Goal: Information Seeking & Learning: Learn about a topic

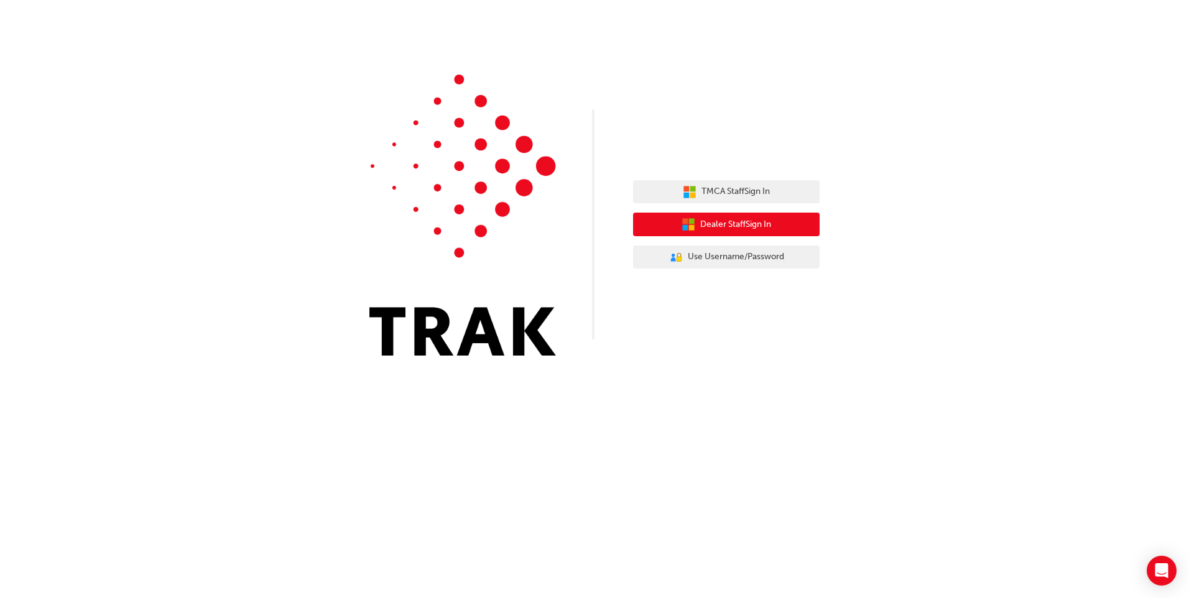
click at [759, 223] on span "Dealer Staff Sign In" at bounding box center [735, 225] width 71 height 14
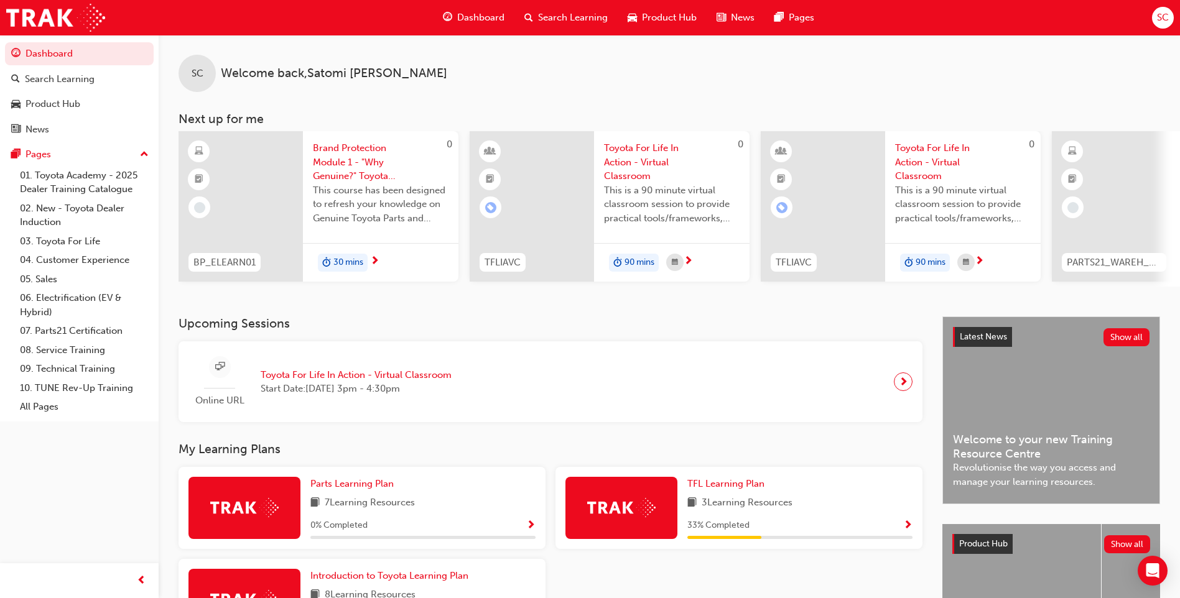
click at [580, 15] on span "Search Learning" at bounding box center [573, 18] width 70 height 14
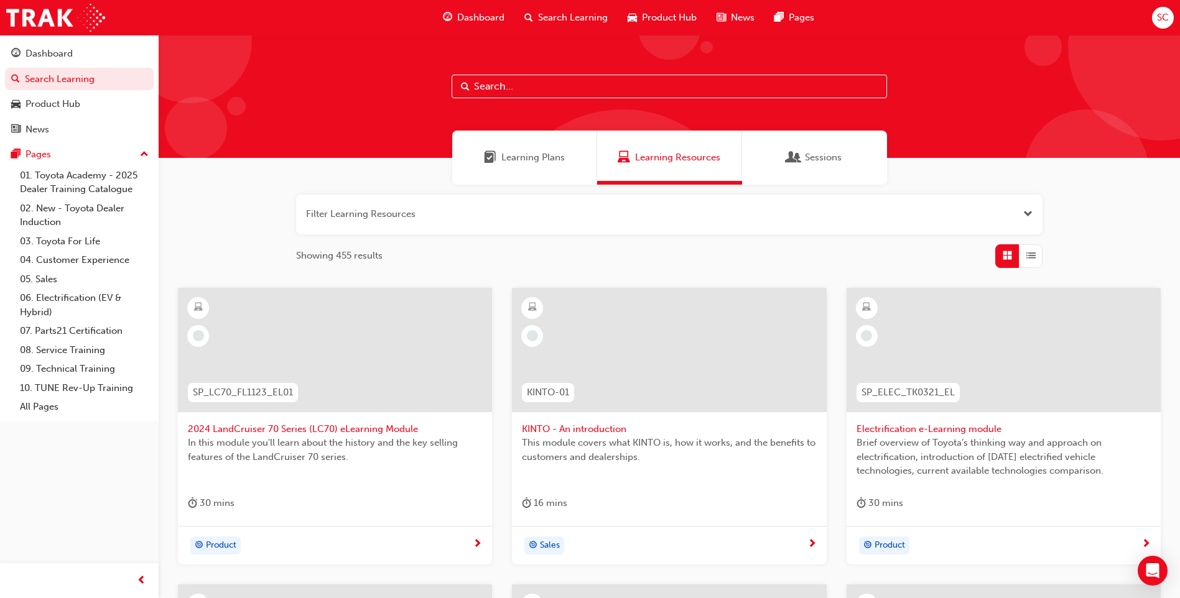
click at [533, 88] on input "text" at bounding box center [668, 87] width 435 height 24
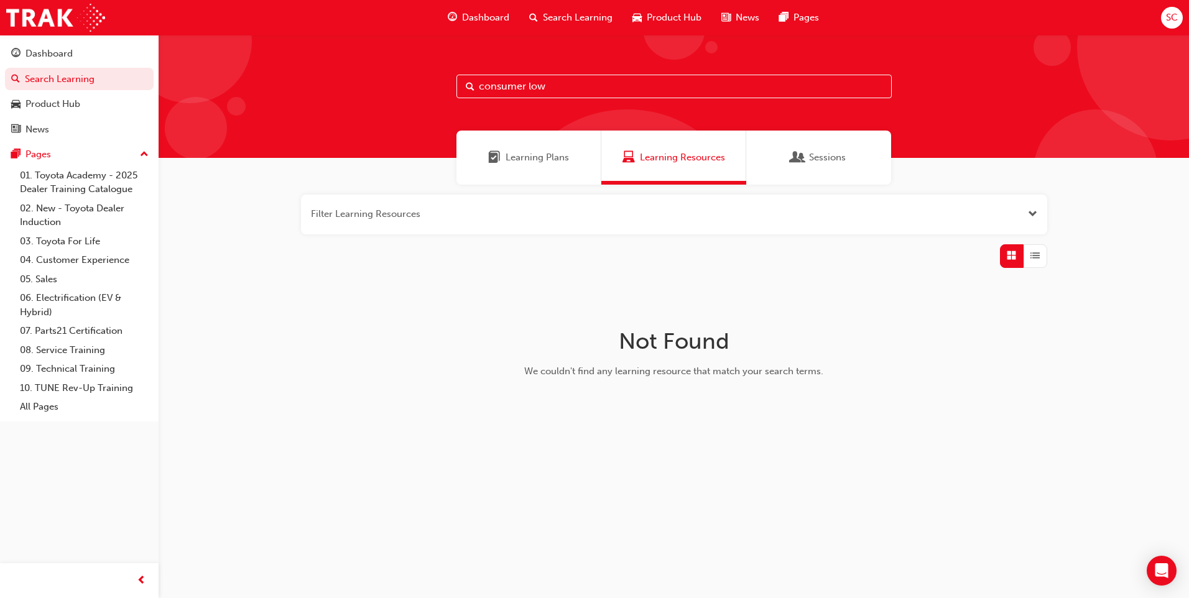
click at [555, 88] on input "consumer low" at bounding box center [673, 87] width 435 height 24
type input "c"
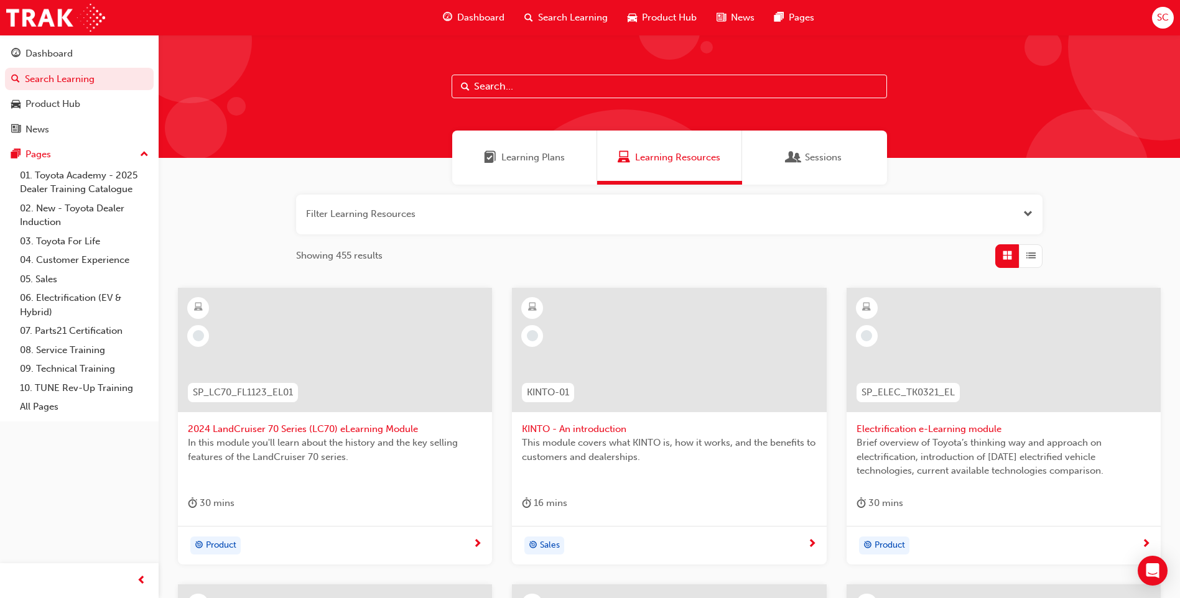
click at [555, 88] on input "text" at bounding box center [668, 87] width 435 height 24
type input "v"
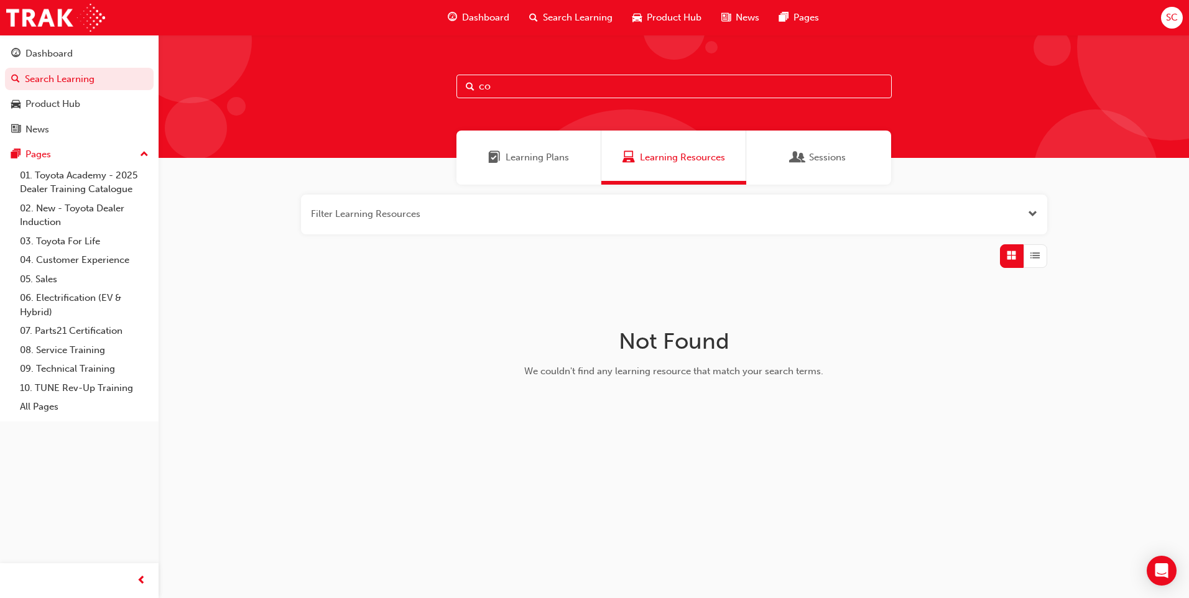
type input "c"
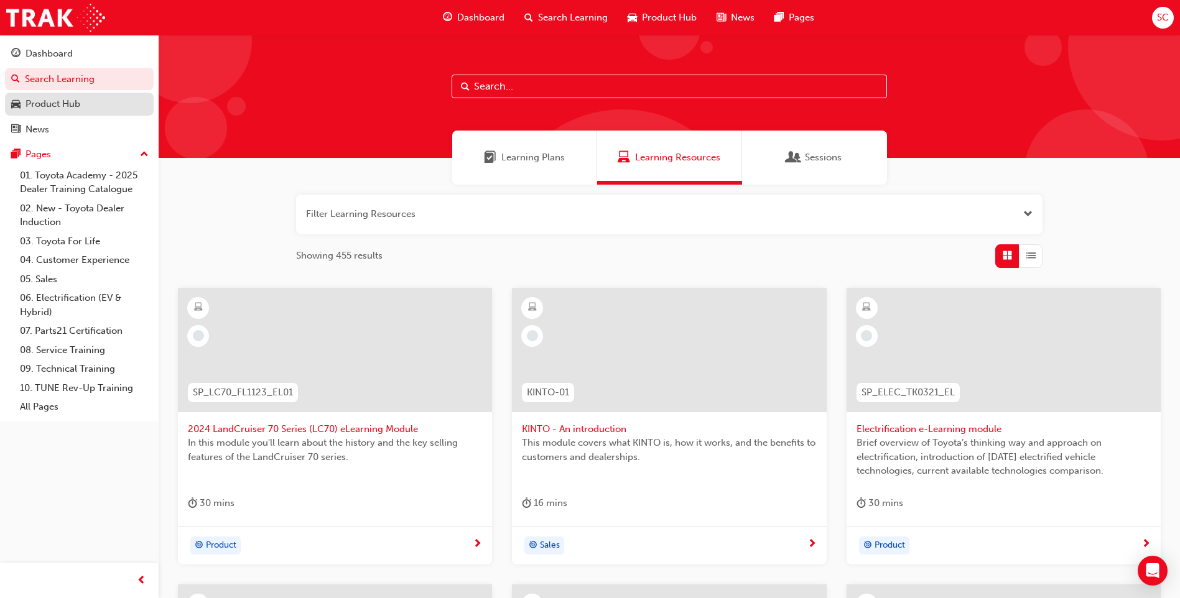
click at [40, 108] on div "Product Hub" at bounding box center [52, 104] width 55 height 14
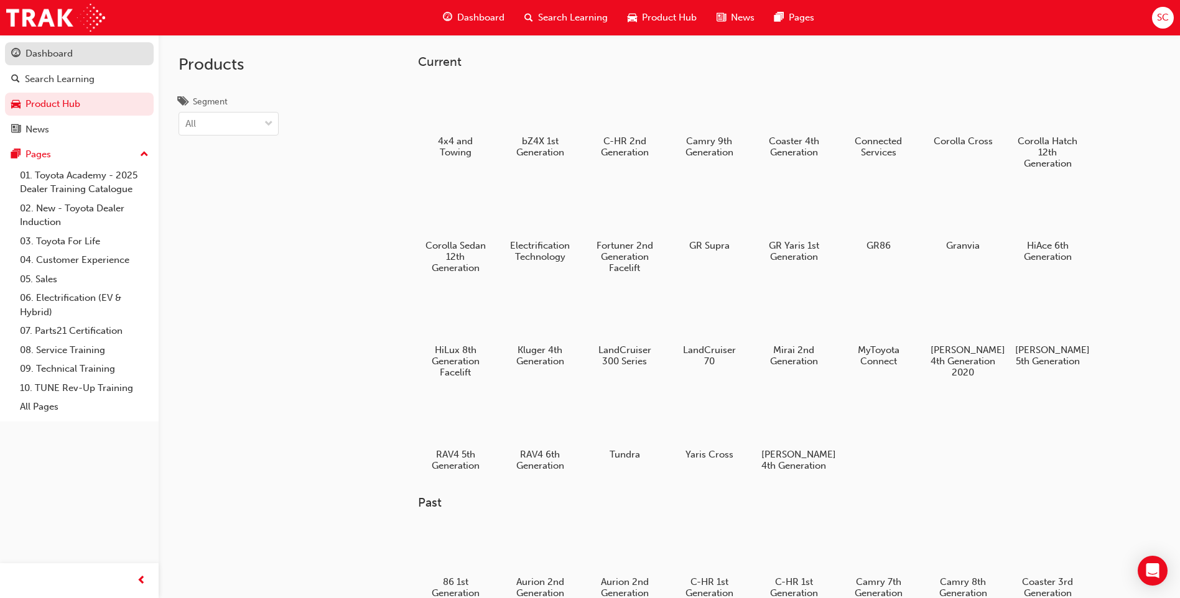
click at [33, 60] on div "Dashboard" at bounding box center [48, 54] width 47 height 14
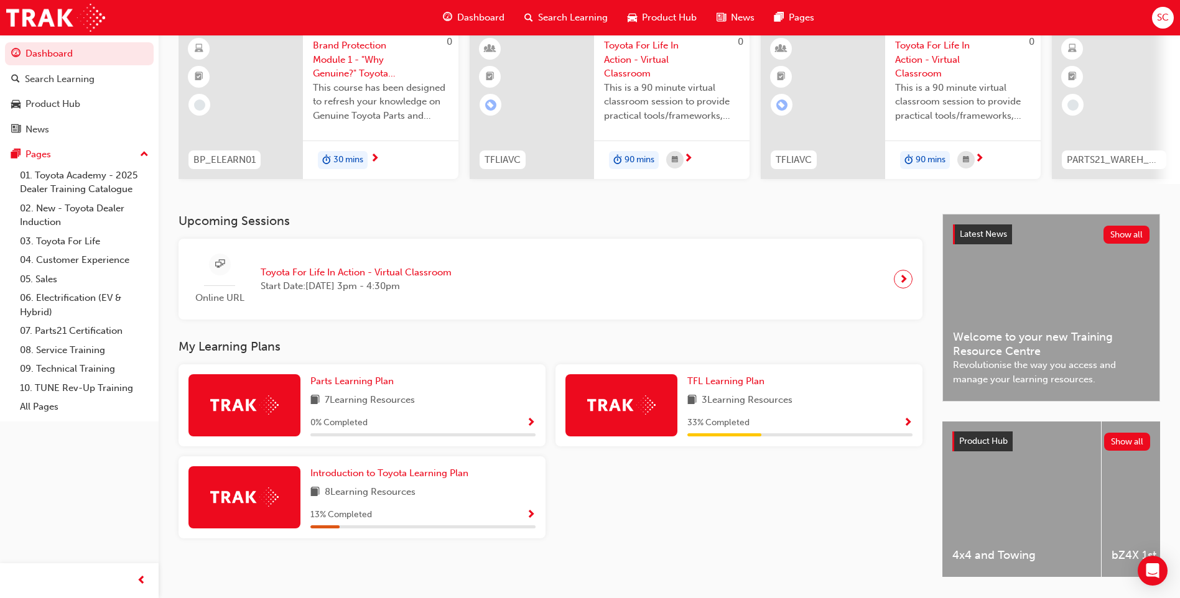
scroll to position [145, 0]
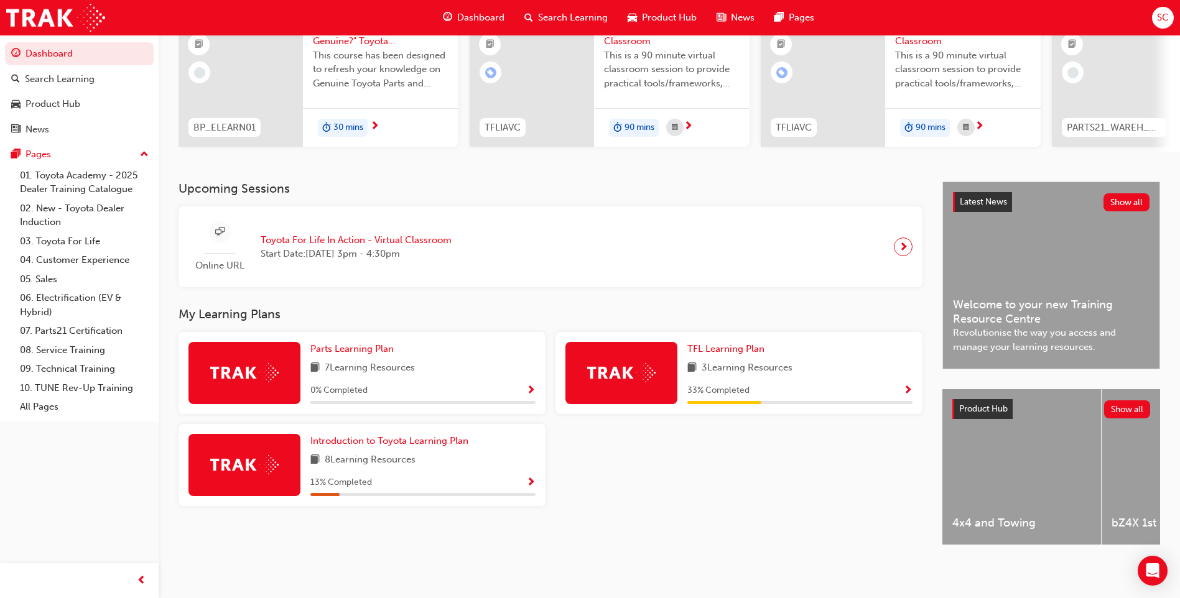
click at [244, 455] on img at bounding box center [244, 464] width 68 height 19
click at [358, 440] on span "Introduction to Toyota Learning Plan" at bounding box center [389, 440] width 158 height 11
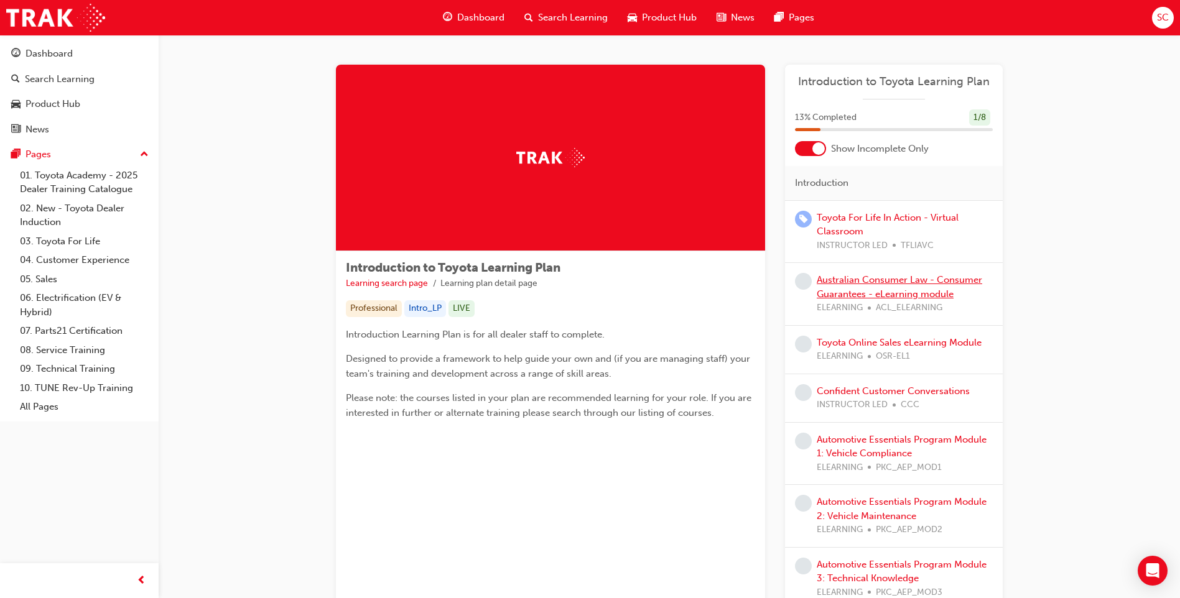
click at [897, 290] on link "Australian Consumer Law - Consumer Guarantees - eLearning module" at bounding box center [898, 286] width 165 height 25
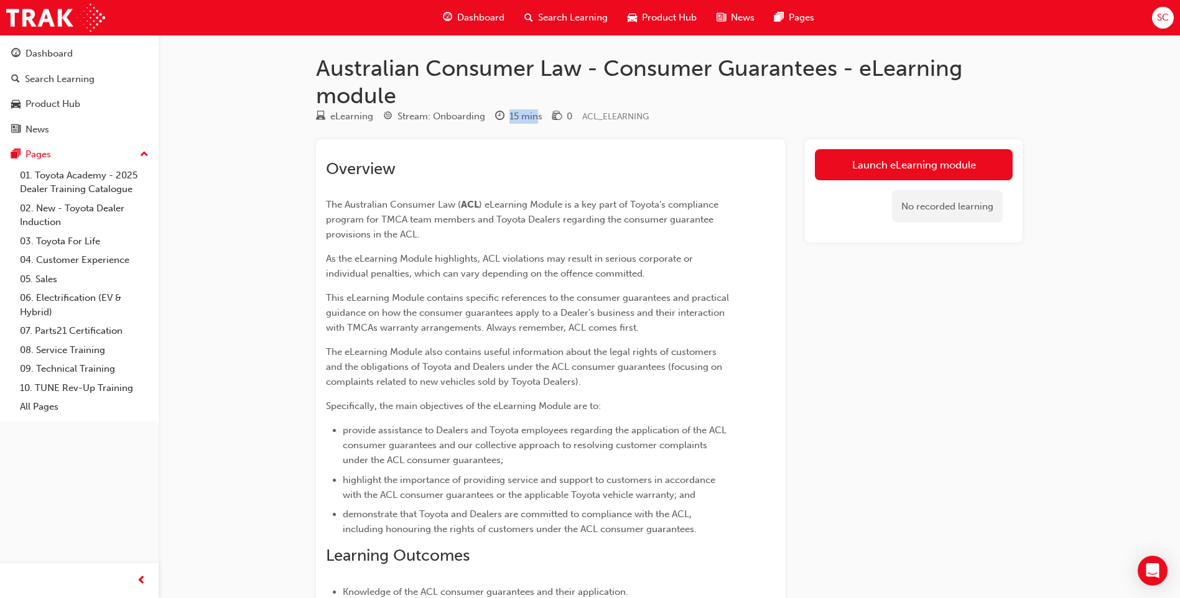
drag, startPoint x: 538, startPoint y: 119, endPoint x: 507, endPoint y: 119, distance: 31.7
click at [507, 119] on div "15 mins" at bounding box center [518, 117] width 47 height 16
click at [1169, 12] on div "SC" at bounding box center [1163, 18] width 22 height 22
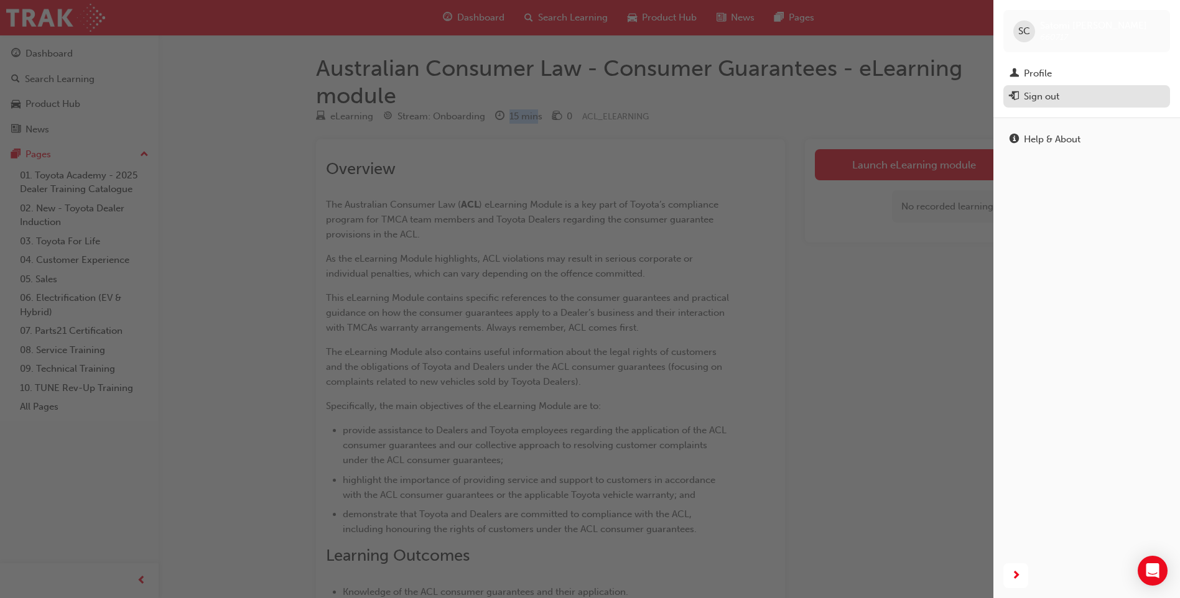
click at [1050, 99] on div "Sign out" at bounding box center [1041, 97] width 35 height 14
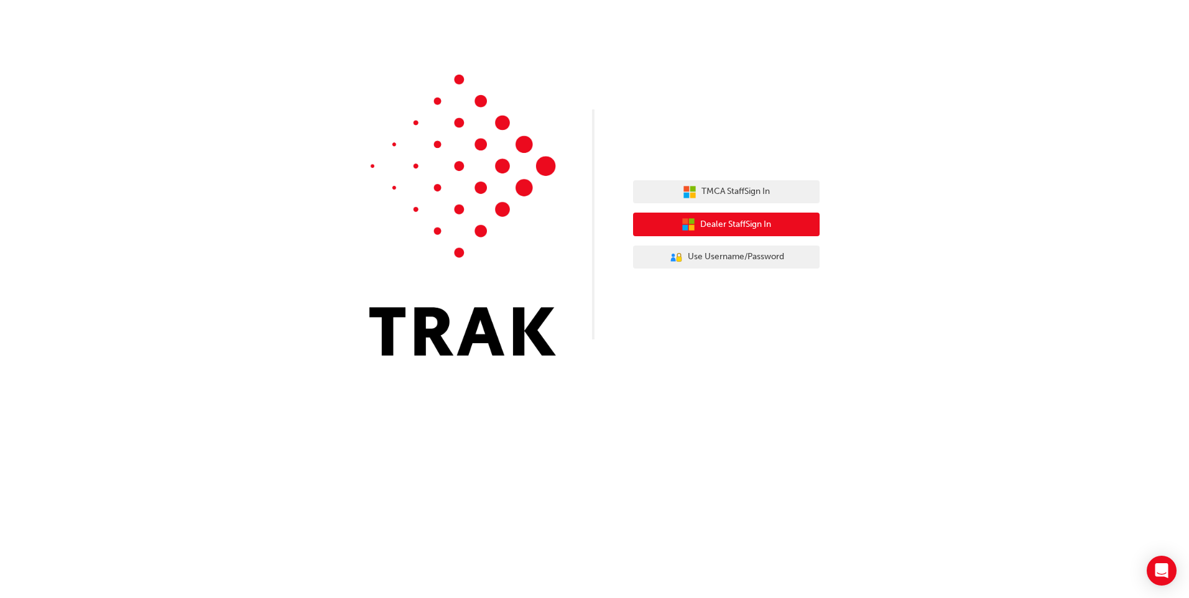
click at [695, 218] on button "Dealer Staff Sign In" at bounding box center [726, 225] width 187 height 24
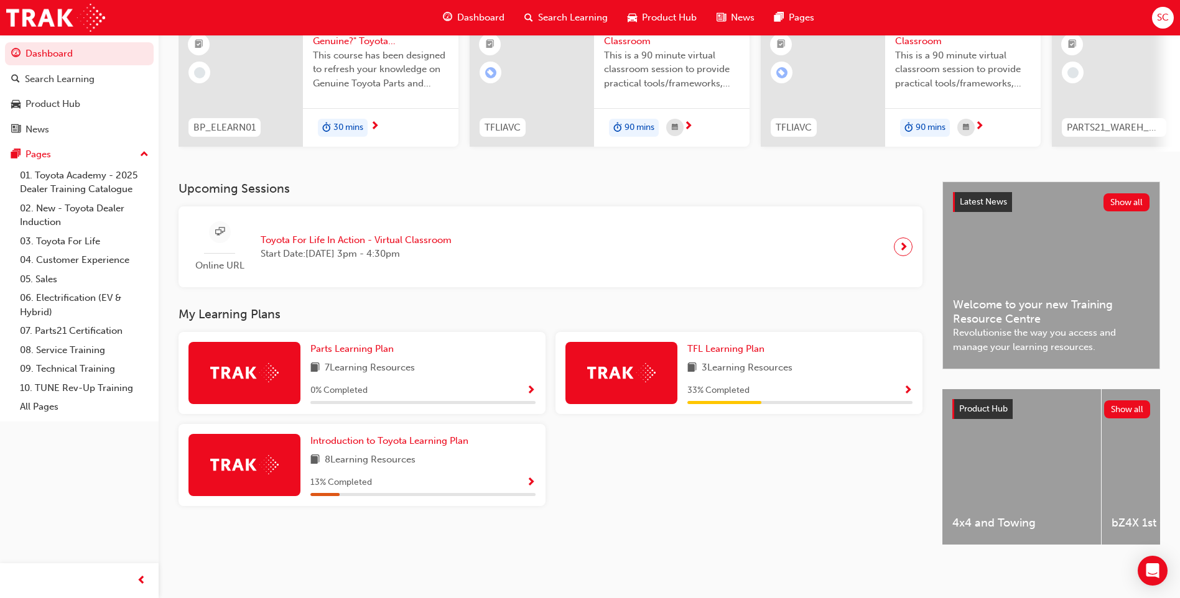
scroll to position [145, 0]
click at [264, 467] on img at bounding box center [244, 464] width 68 height 19
click at [530, 479] on span "Show Progress" at bounding box center [530, 483] width 9 height 11
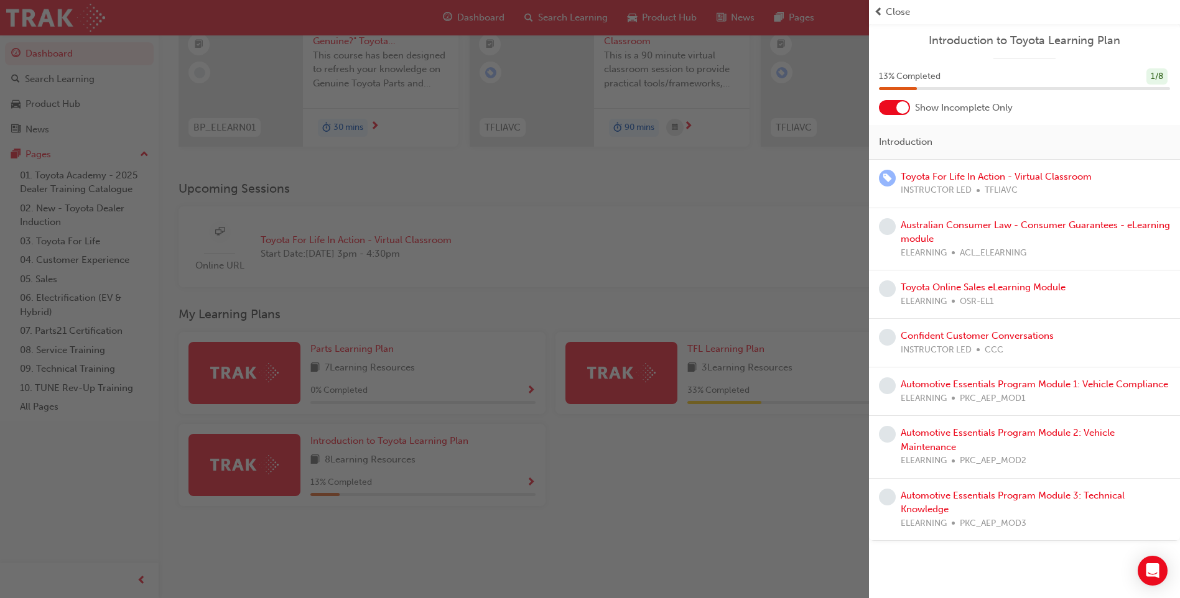
click at [946, 236] on div "Australian Consumer Law - Consumer Guarantees - eLearning module ELEARNING ACL_…" at bounding box center [1034, 239] width 269 height 42
click at [941, 229] on link "Australian Consumer Law - Consumer Guarantees - eLearning module" at bounding box center [1034, 232] width 269 height 25
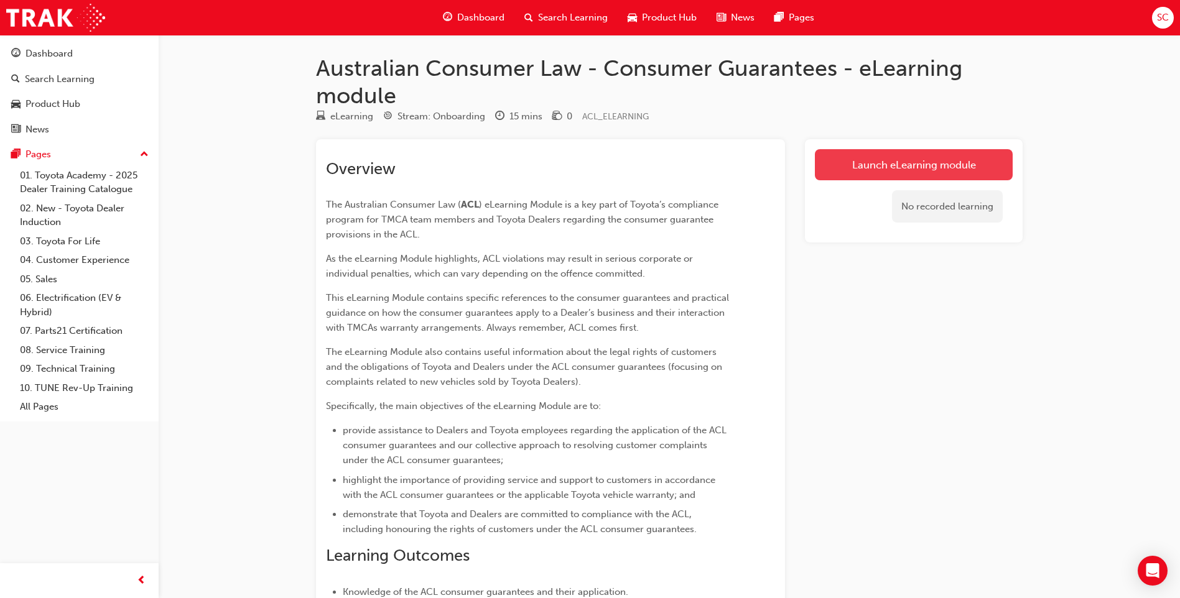
click at [879, 170] on link "Launch eLearning module" at bounding box center [914, 164] width 198 height 31
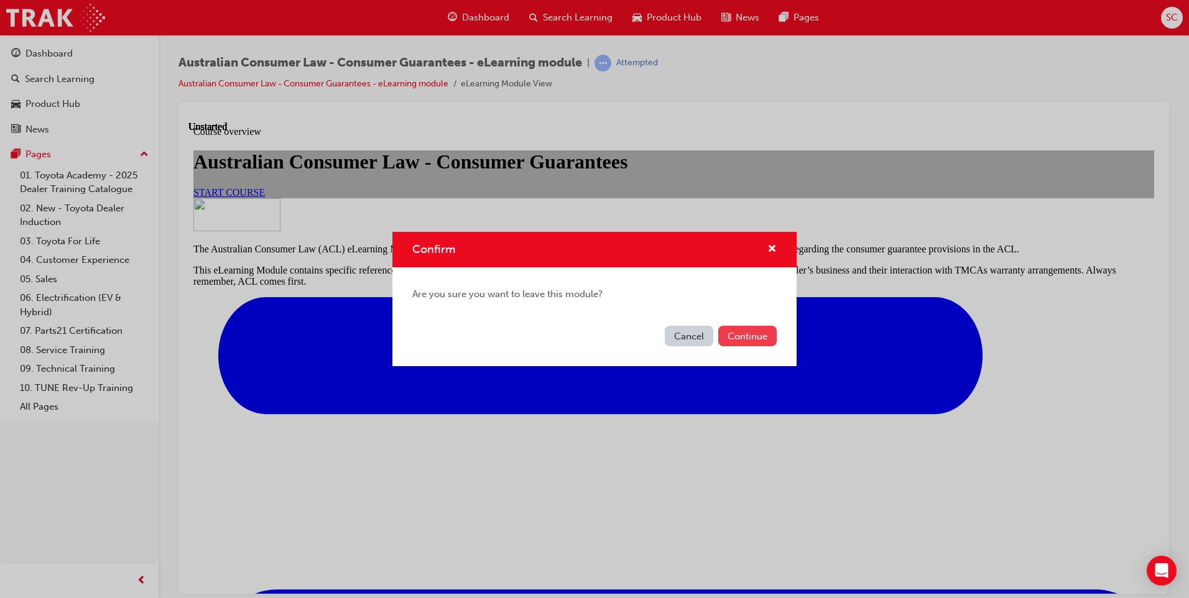
click at [760, 341] on button "Continue" at bounding box center [747, 336] width 58 height 21
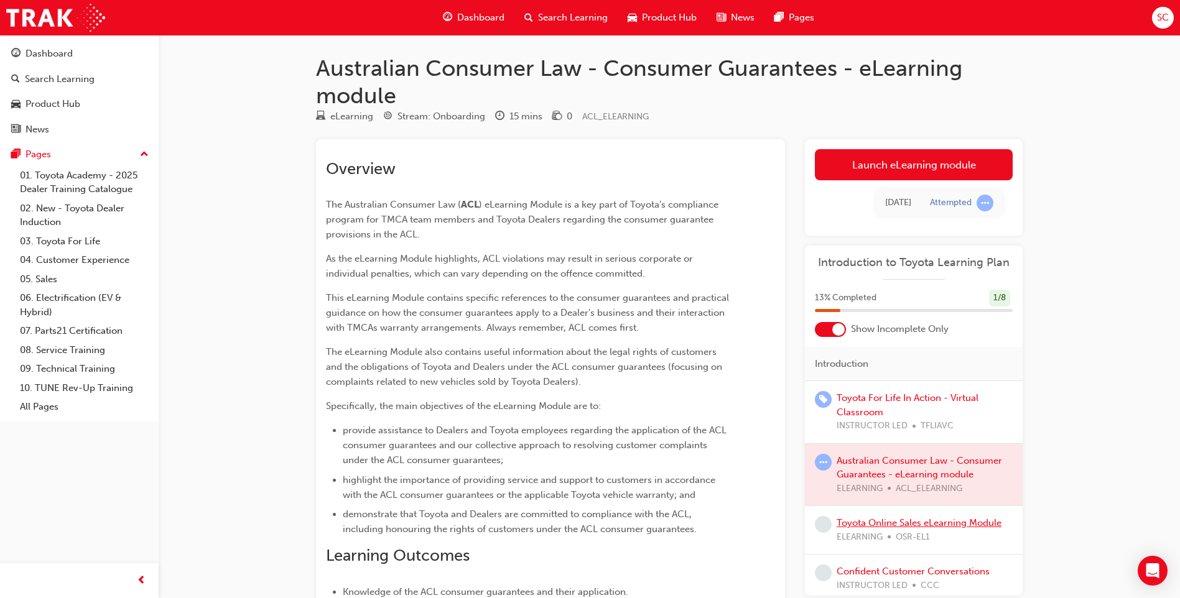
click at [912, 525] on link "Toyota Online Sales eLearning Module" at bounding box center [918, 522] width 165 height 11
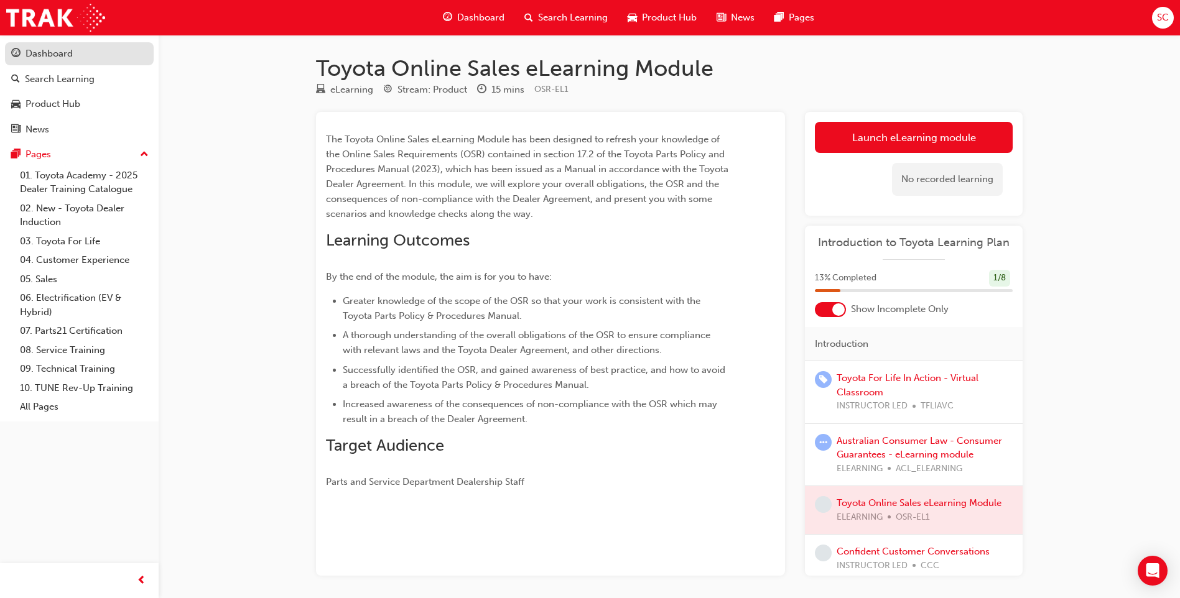
click at [68, 60] on div "Dashboard" at bounding box center [48, 54] width 47 height 14
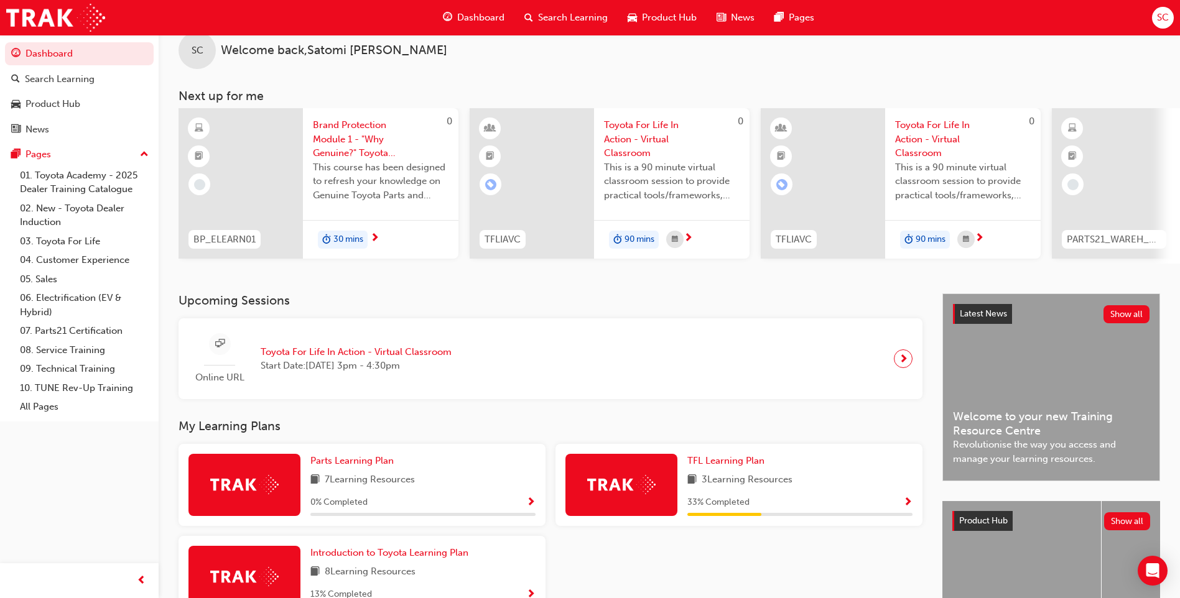
scroll to position [62, 0]
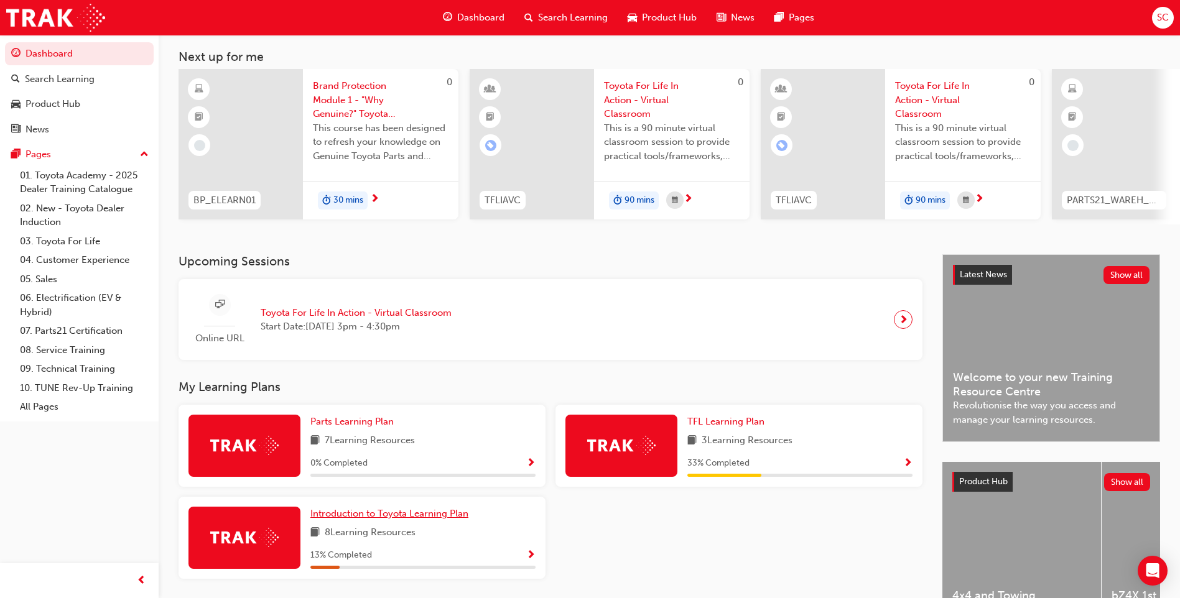
click at [410, 519] on span "Introduction to Toyota Learning Plan" at bounding box center [389, 513] width 158 height 11
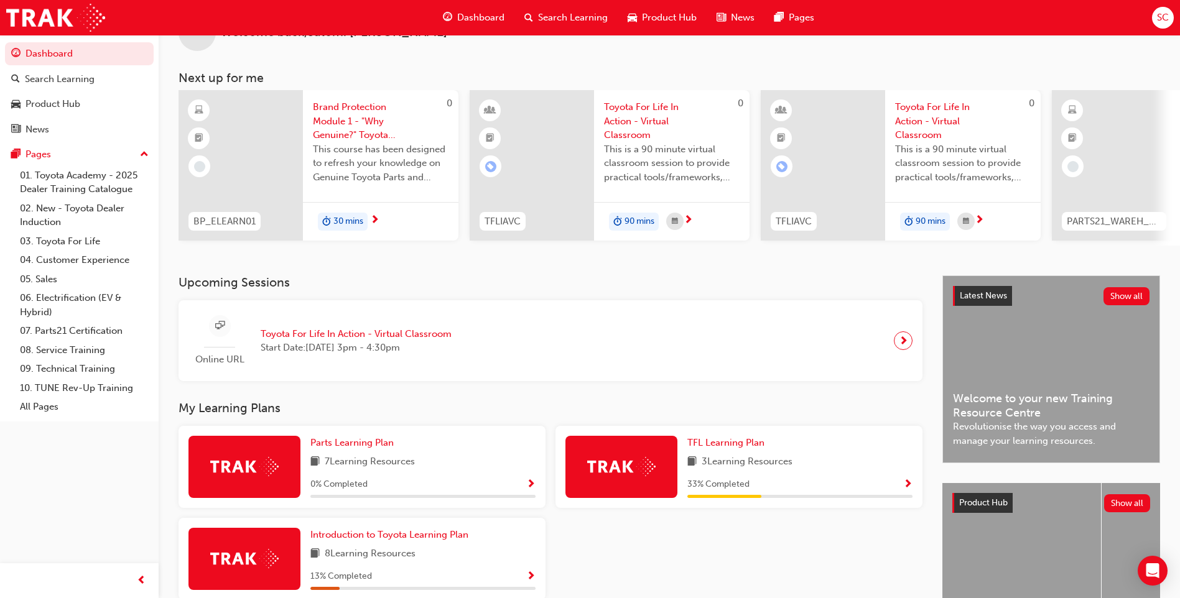
scroll to position [62, 0]
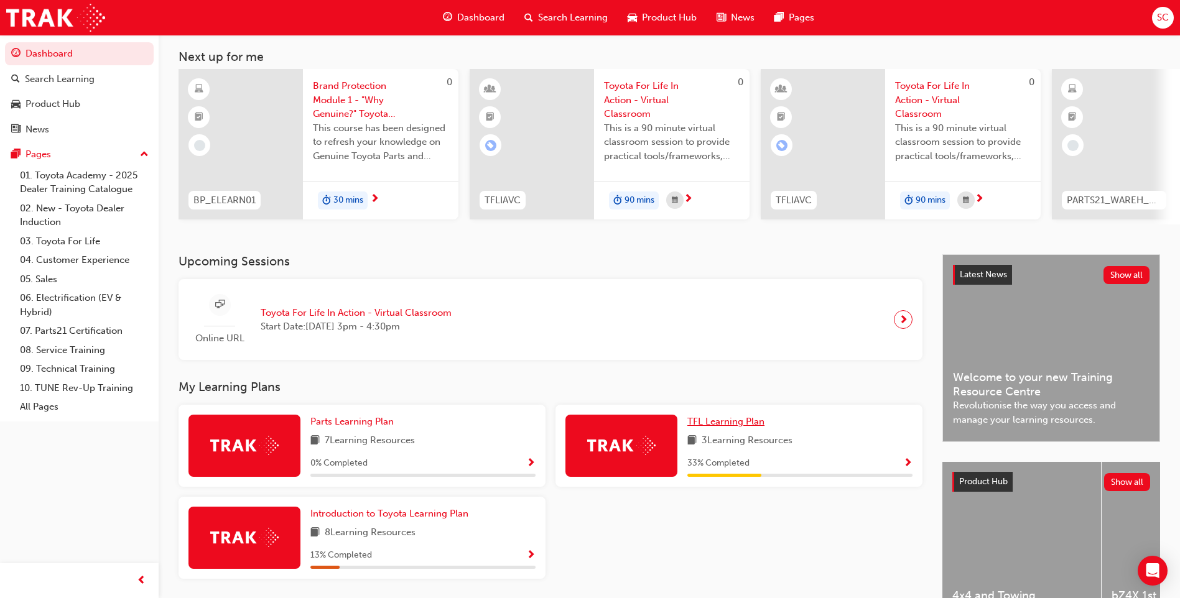
click at [735, 426] on span "TFL Learning Plan" at bounding box center [725, 421] width 77 height 11
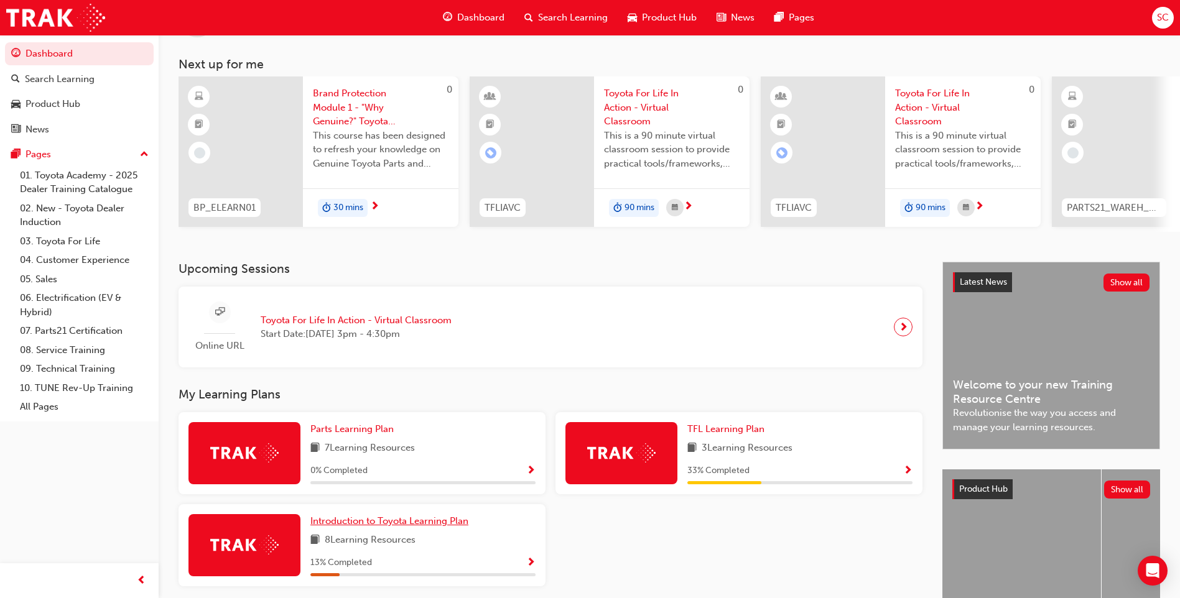
scroll to position [124, 0]
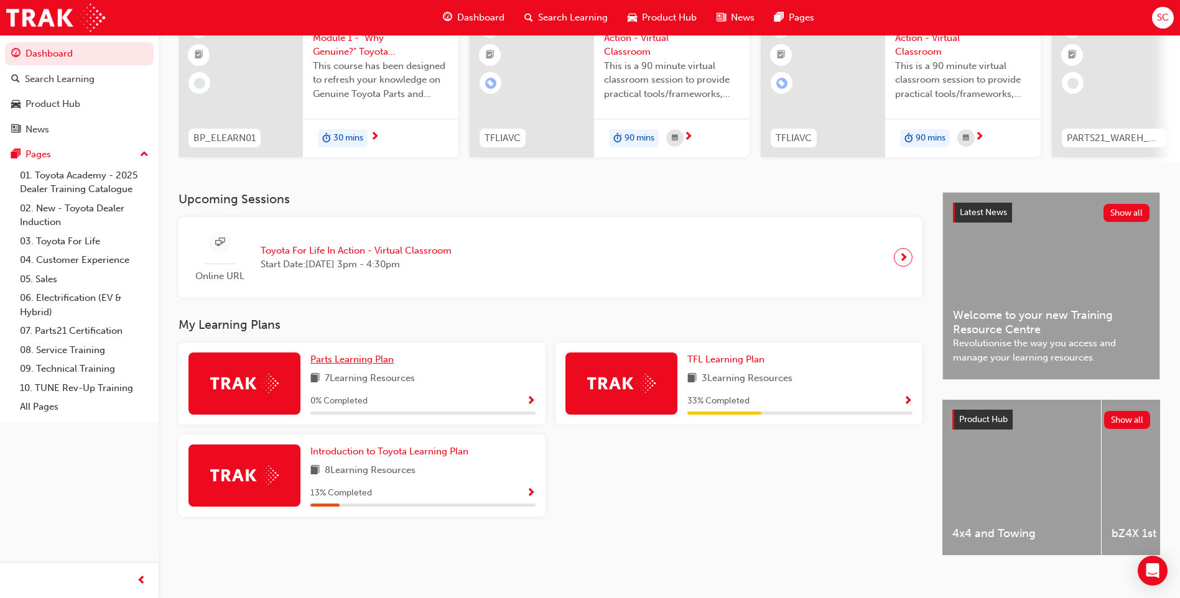
click at [359, 365] on span "Parts Learning Plan" at bounding box center [351, 359] width 83 height 11
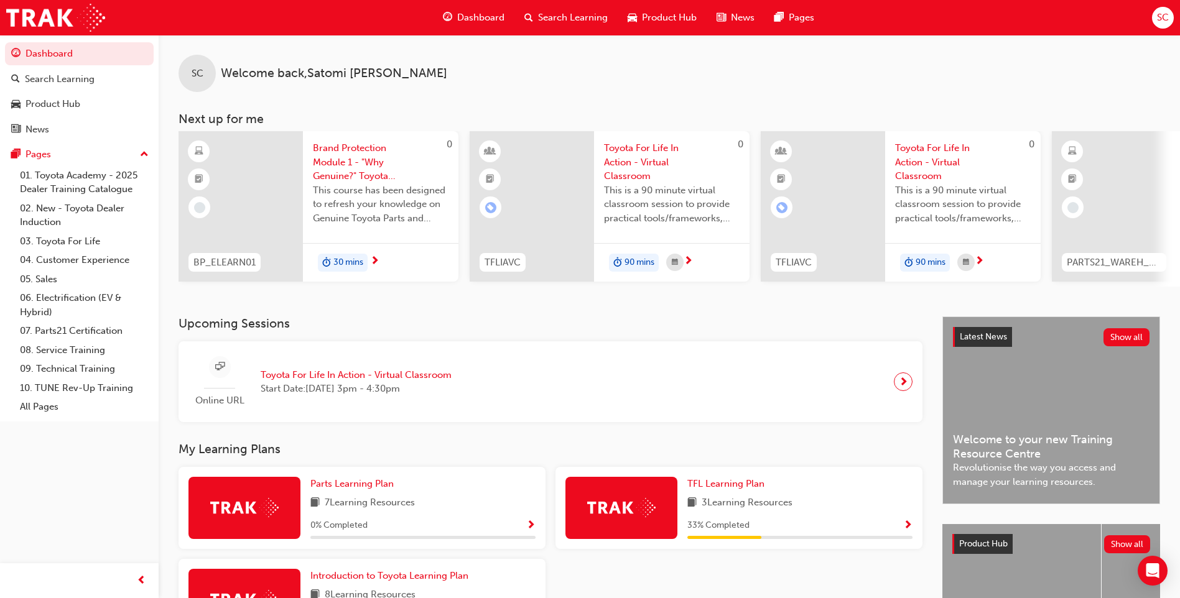
scroll to position [145, 0]
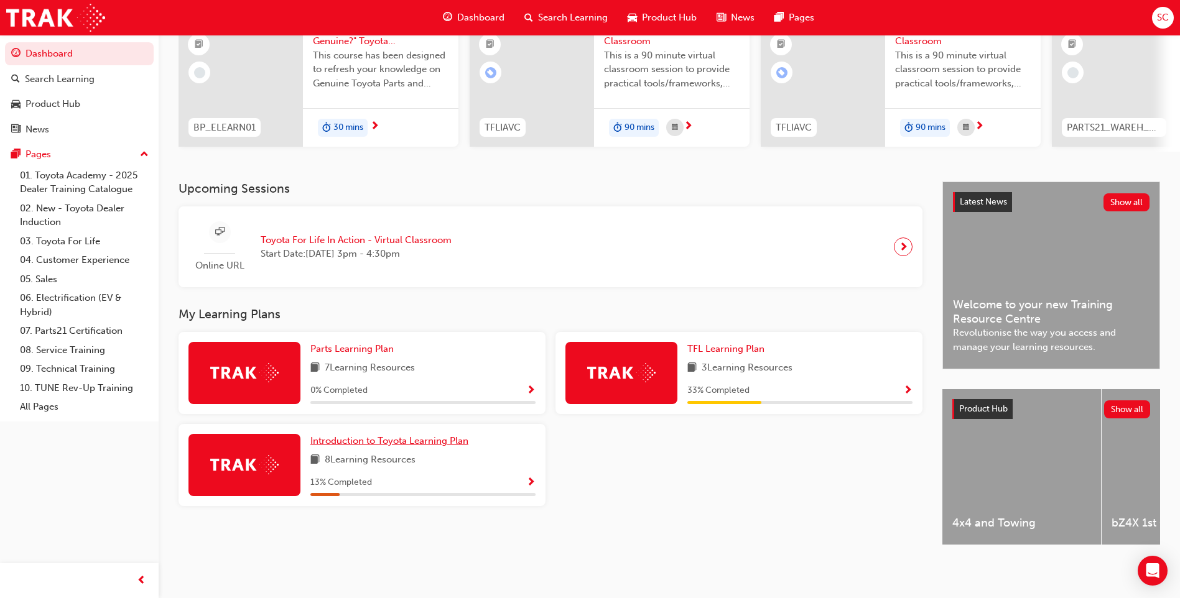
click at [392, 441] on span "Introduction to Toyota Learning Plan" at bounding box center [389, 440] width 158 height 11
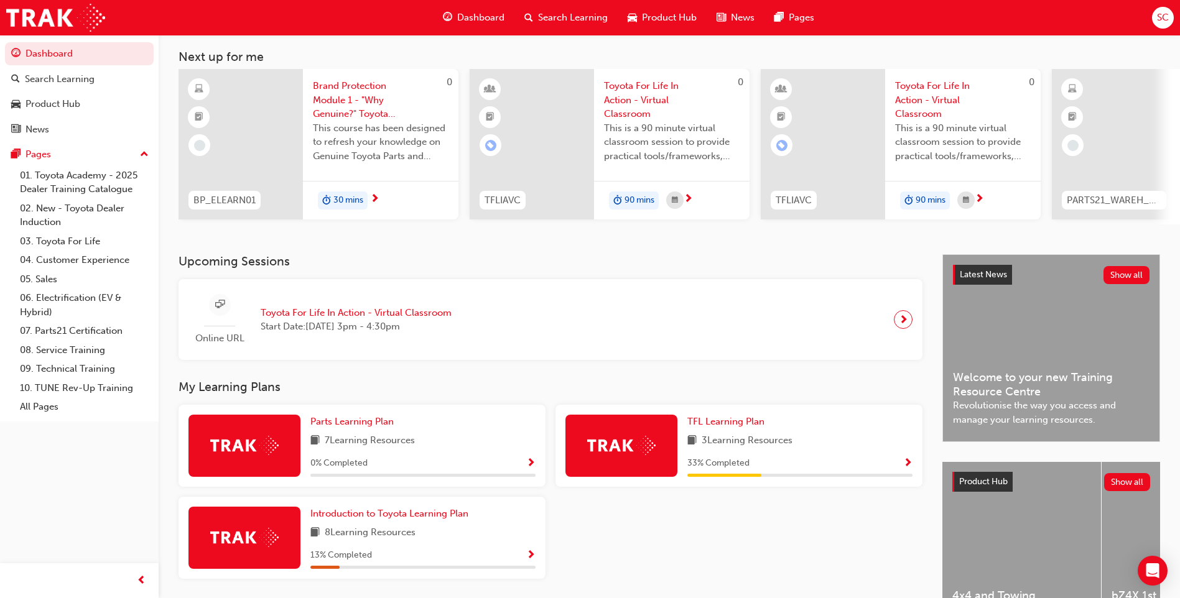
scroll to position [145, 0]
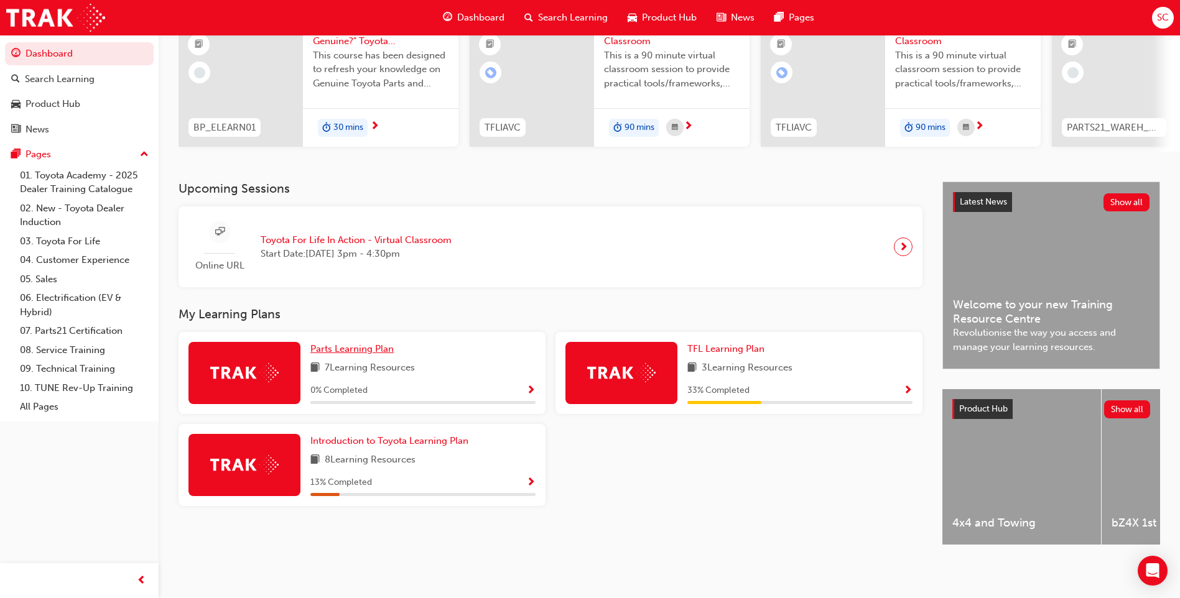
click at [369, 342] on link "Parts Learning Plan" at bounding box center [354, 349] width 88 height 14
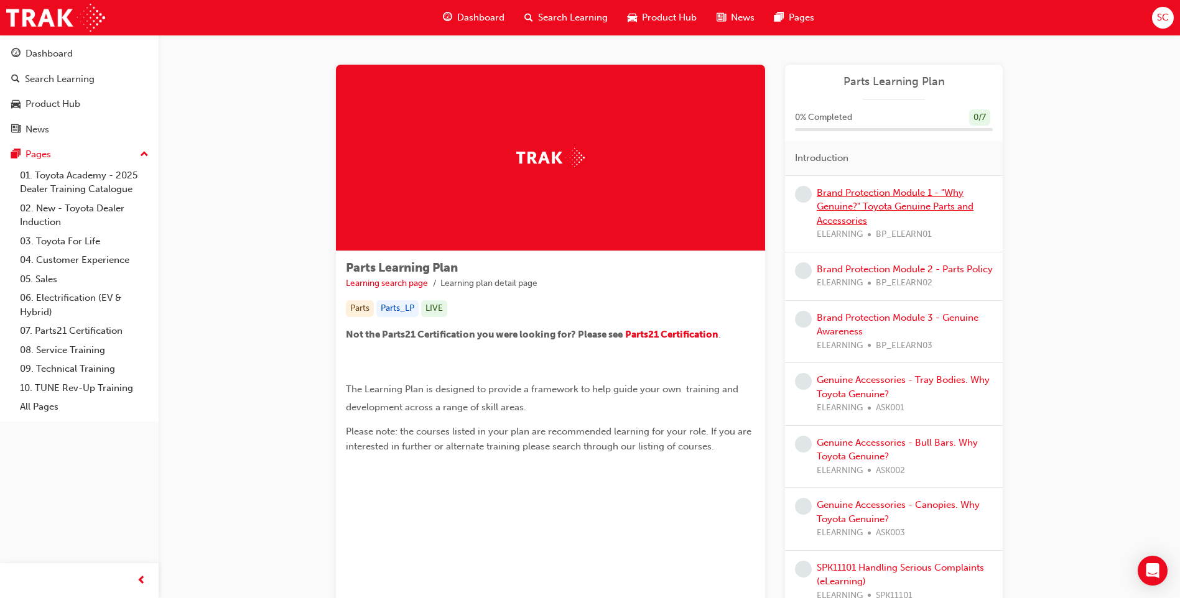
click at [867, 216] on link "Brand Protection Module 1 - "Why Genuine?" Toyota Genuine Parts and Accessories" at bounding box center [894, 206] width 157 height 39
click at [876, 272] on link "Brand Protection Module 2 - Parts Policy" at bounding box center [904, 269] width 176 height 11
click at [28, 42] on link "Dashboard" at bounding box center [79, 53] width 149 height 23
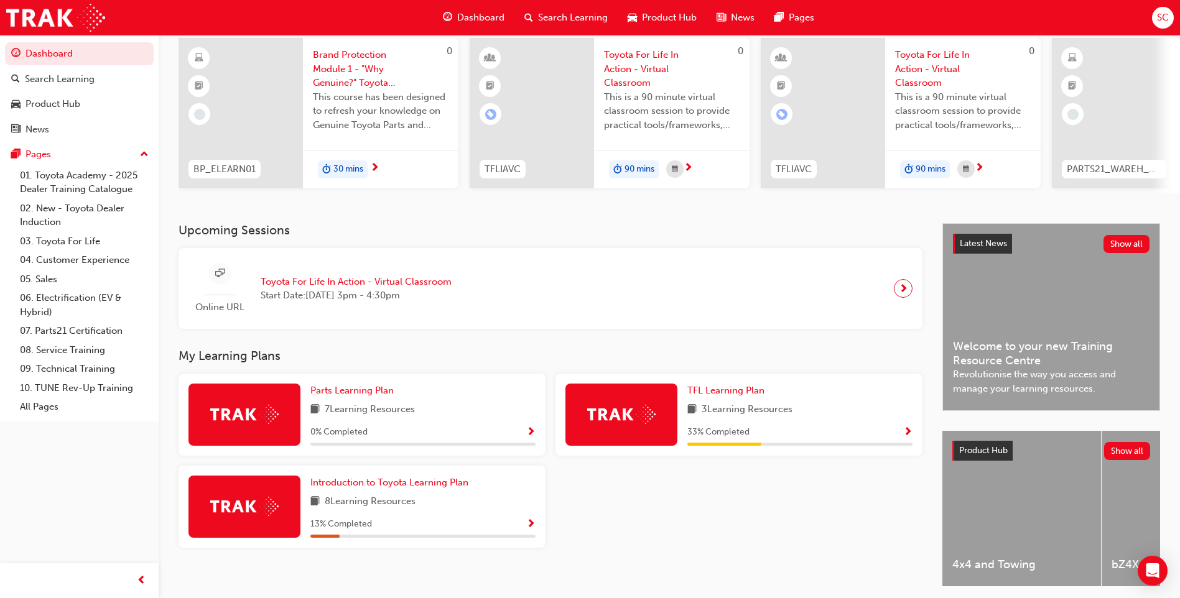
scroll to position [124, 0]
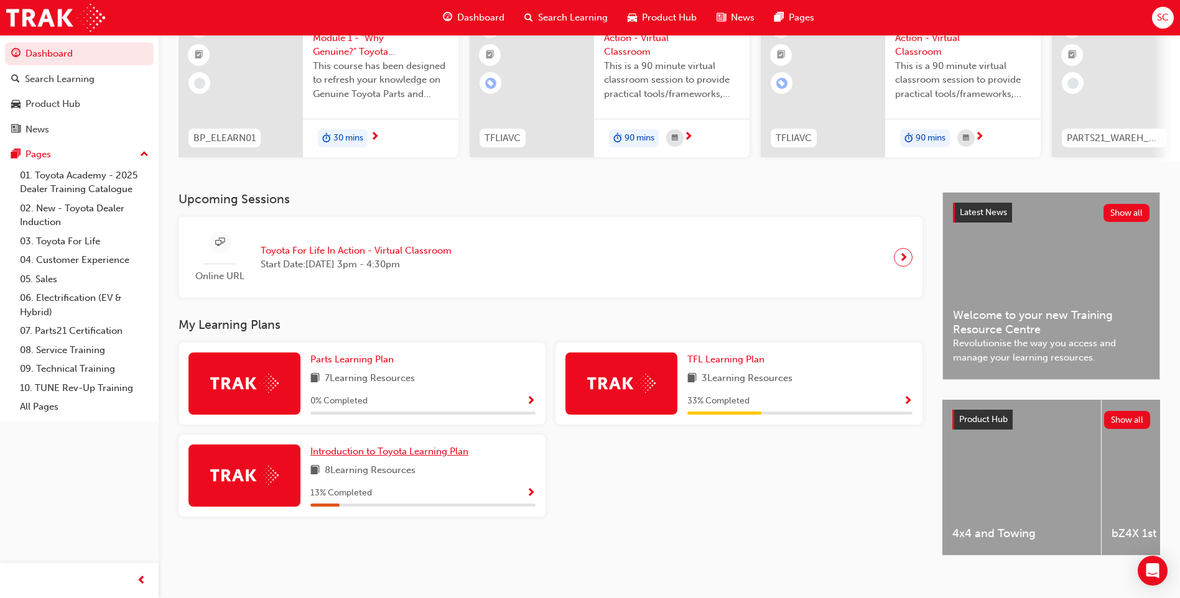
click at [340, 456] on span "Introduction to Toyota Learning Plan" at bounding box center [389, 451] width 158 height 11
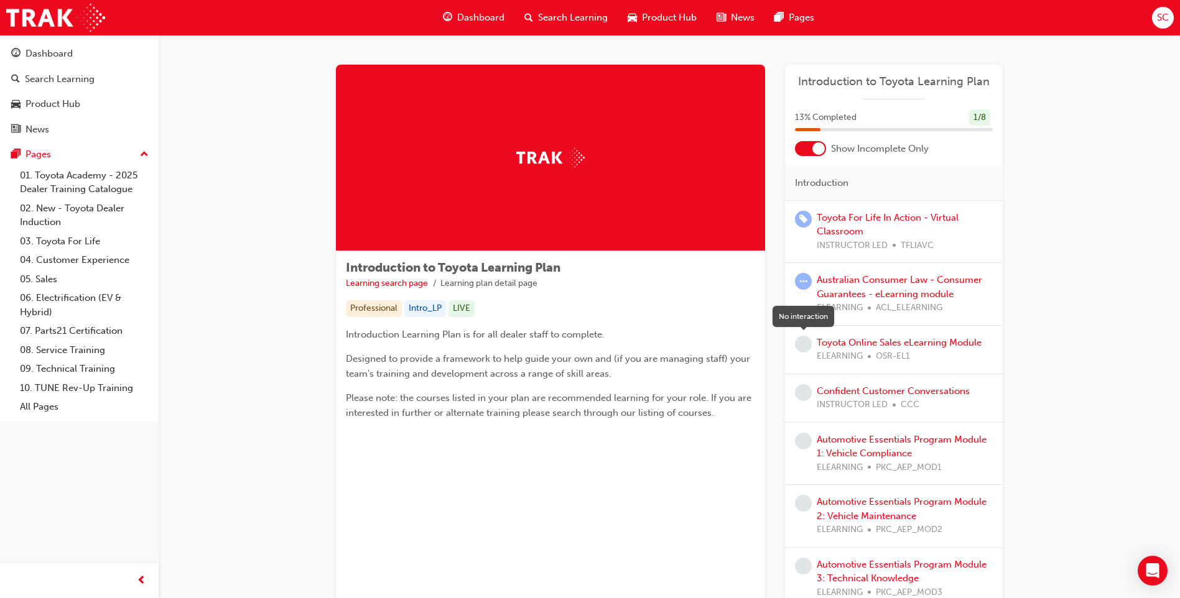
click at [805, 343] on span "learningRecordVerb_NONE-icon" at bounding box center [803, 344] width 17 height 17
click at [833, 343] on link "Toyota Online Sales eLearning Module" at bounding box center [898, 342] width 165 height 11
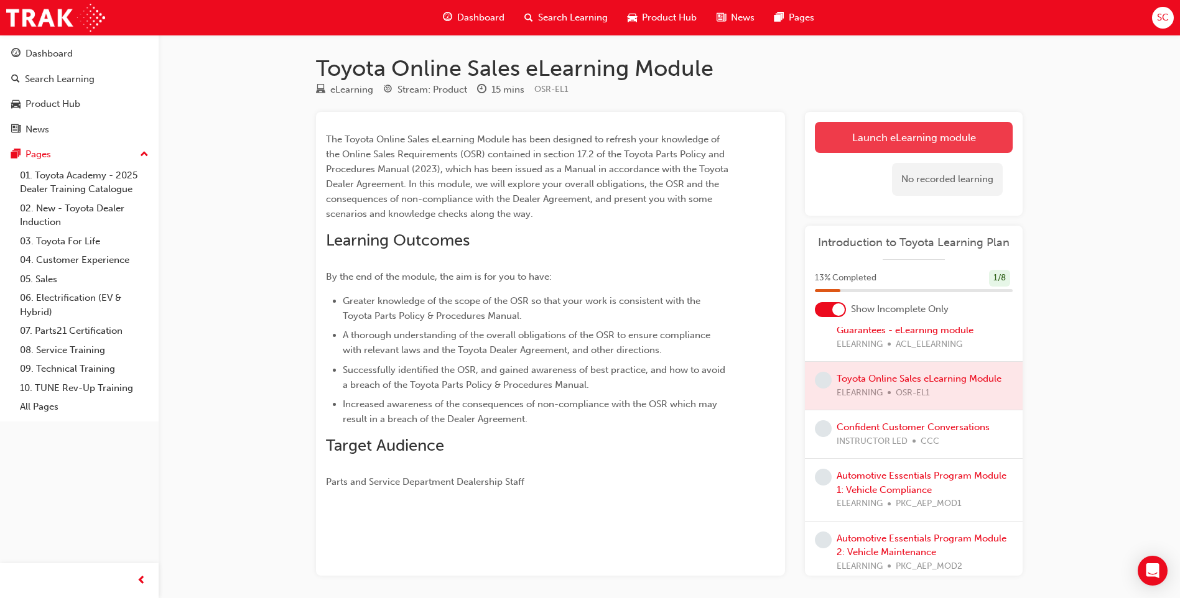
click at [870, 137] on link "Launch eLearning module" at bounding box center [914, 137] width 198 height 31
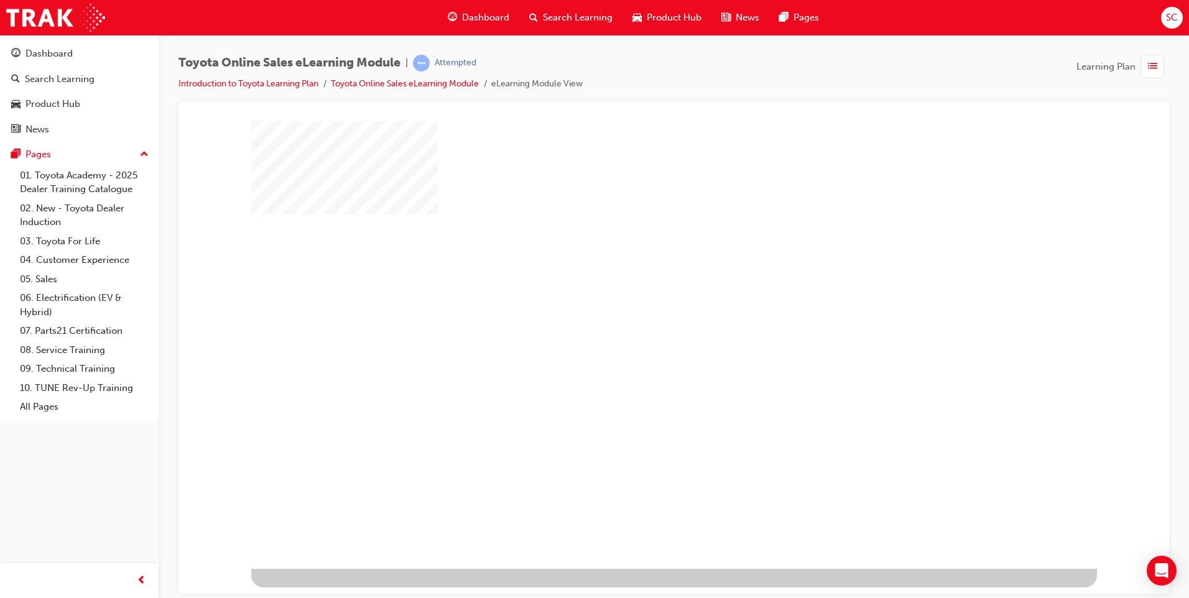
click at [638, 308] on div "play" at bounding box center [638, 308] width 0 height 0
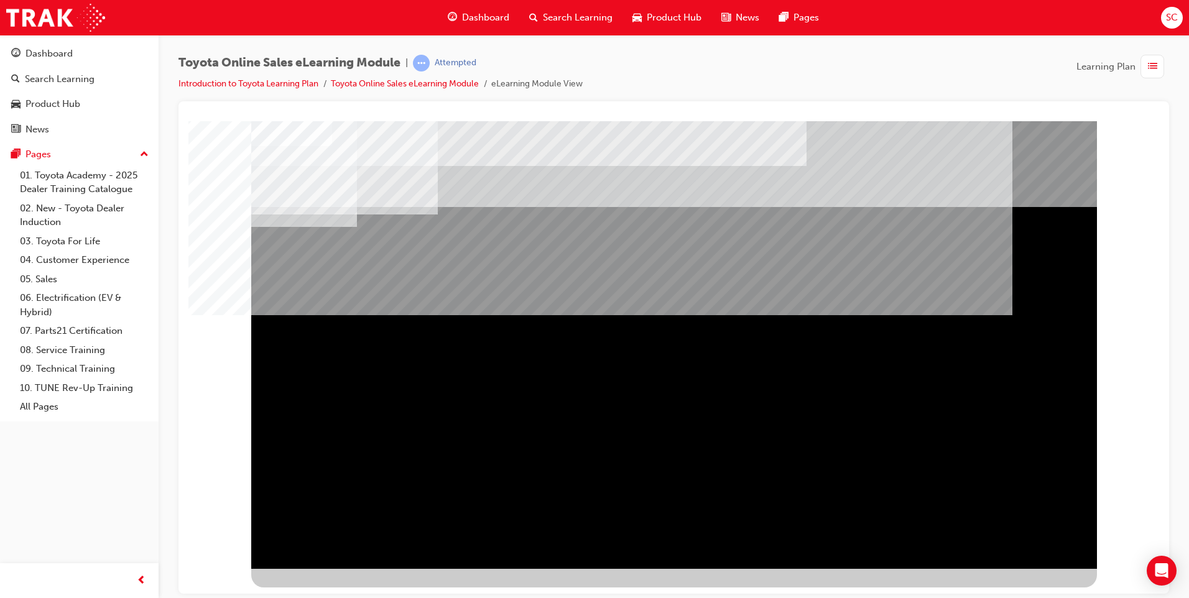
click at [327, 568] on div "BACK Trigger this button to go to the previous slide" at bounding box center [290, 579] width 78 height 22
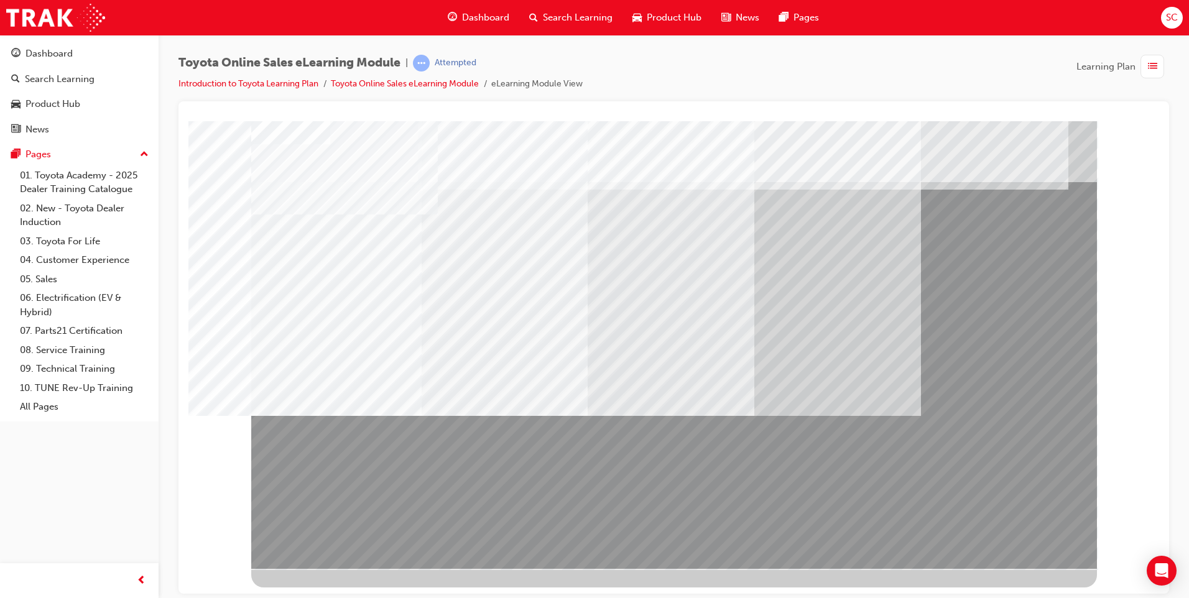
drag, startPoint x: 848, startPoint y: 366, endPoint x: 918, endPoint y: 450, distance: 109.5
drag, startPoint x: 872, startPoint y: 435, endPoint x: 818, endPoint y: 435, distance: 54.1
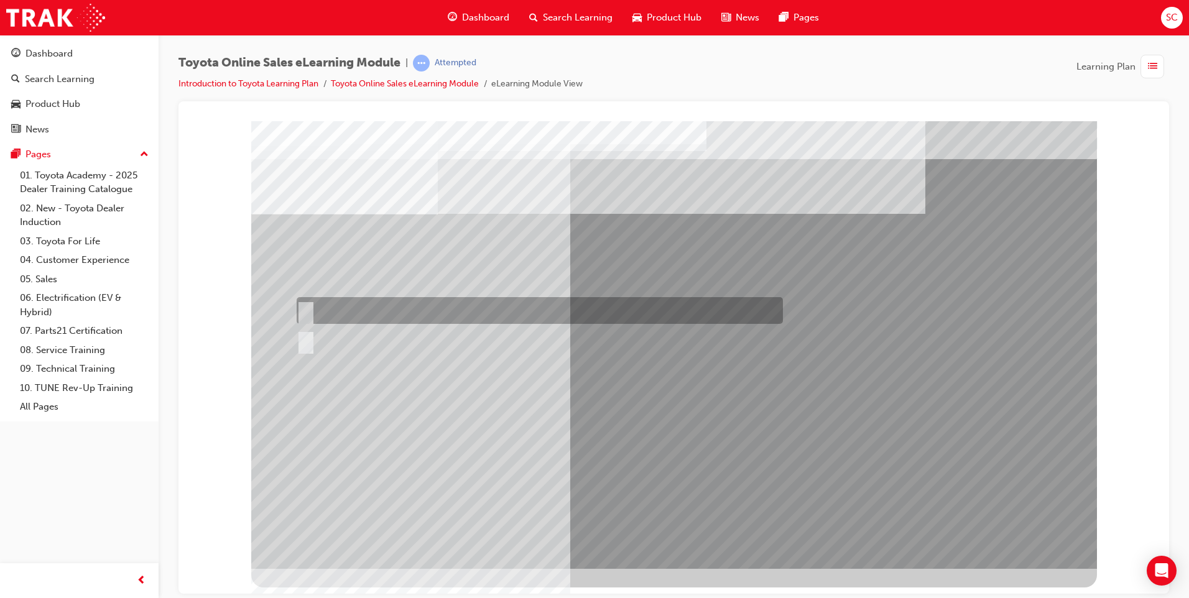
click at [310, 307] on input "True" at bounding box center [304, 311] width 14 height 14
radio input "true"
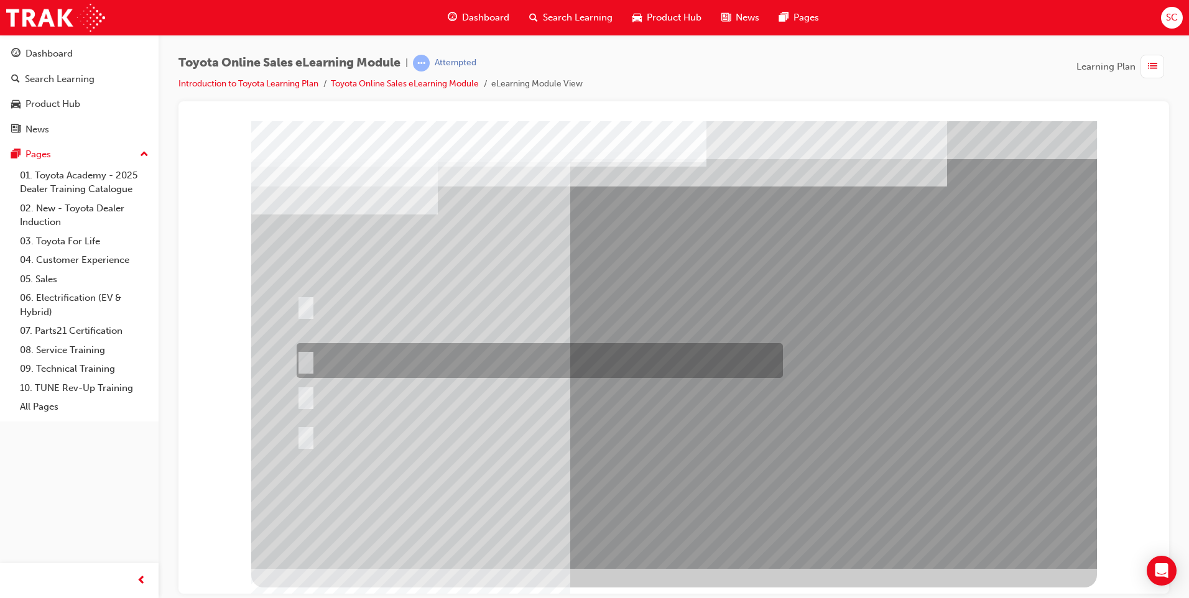
click at [308, 358] on input "It must have “Official Toyota online store” in the name." at bounding box center [304, 361] width 14 height 14
radio input "true"
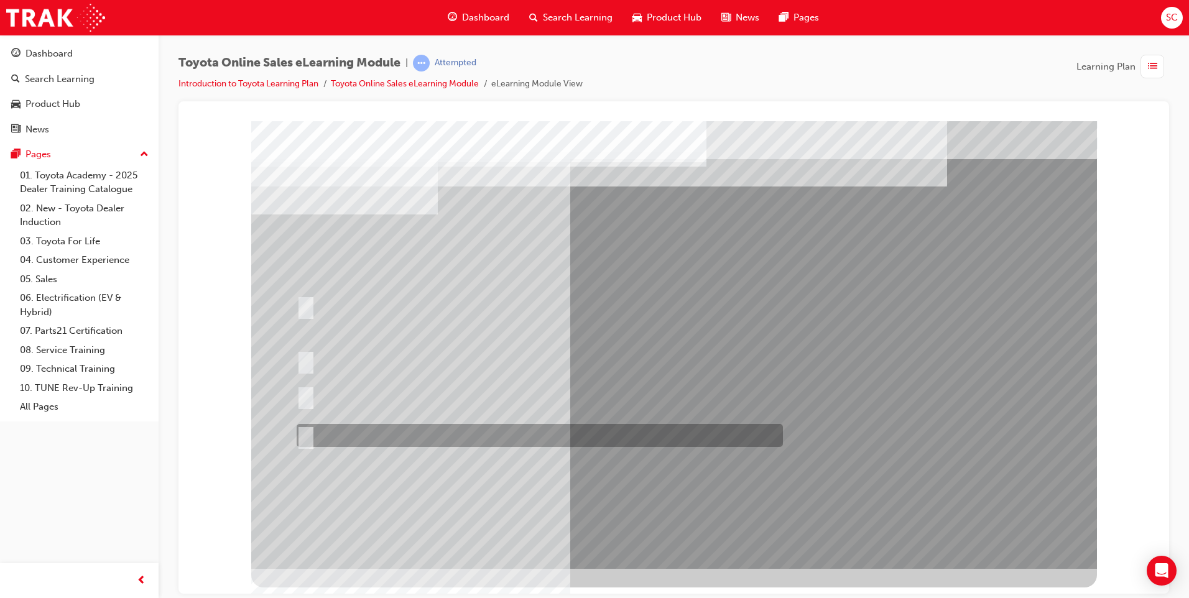
click at [303, 434] on input "It must be TMCA approved Dealer name." at bounding box center [304, 436] width 14 height 14
radio input "true"
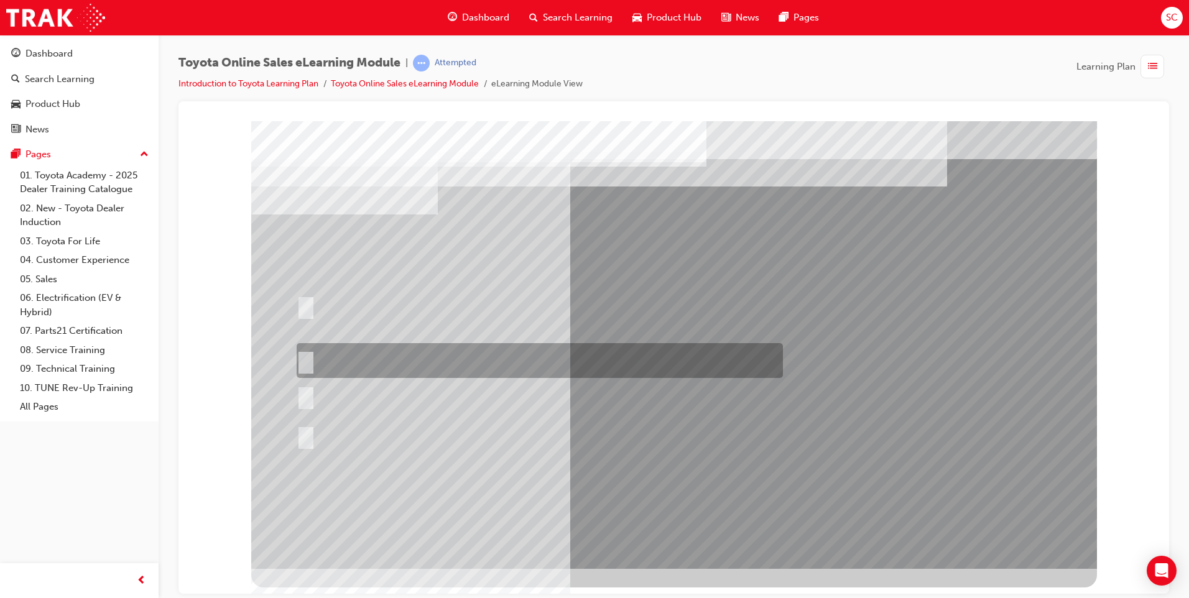
click at [305, 362] on input "It must have “Official Toyota online store” in the name." at bounding box center [304, 361] width 14 height 14
radio input "true"
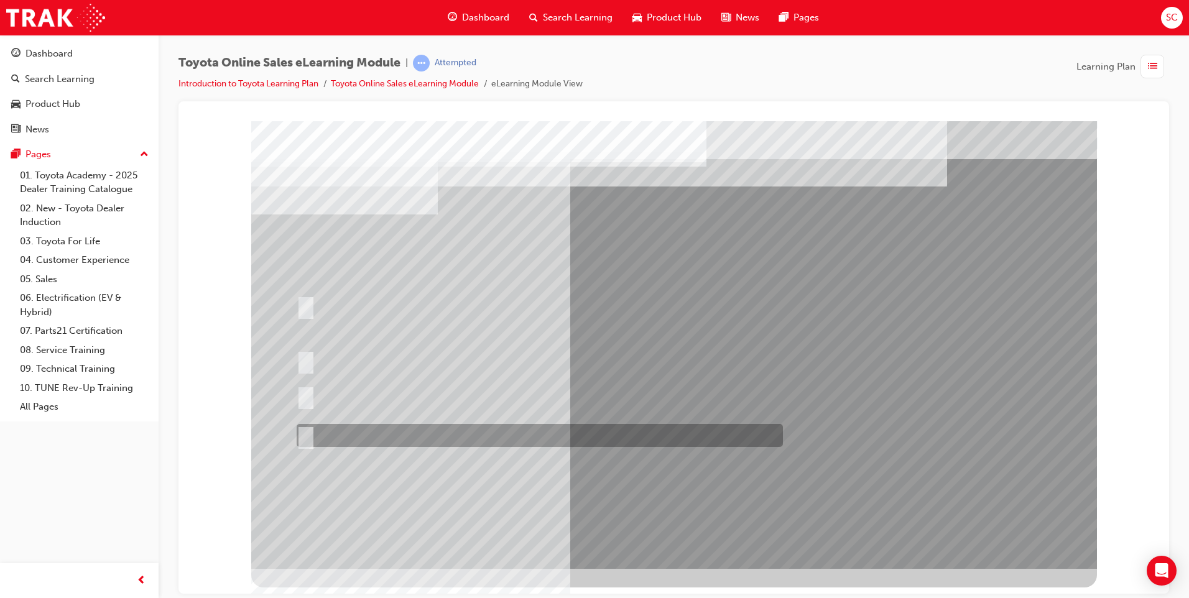
click at [305, 429] on input "It must be TMCA approved Dealer name." at bounding box center [304, 436] width 14 height 14
radio input "true"
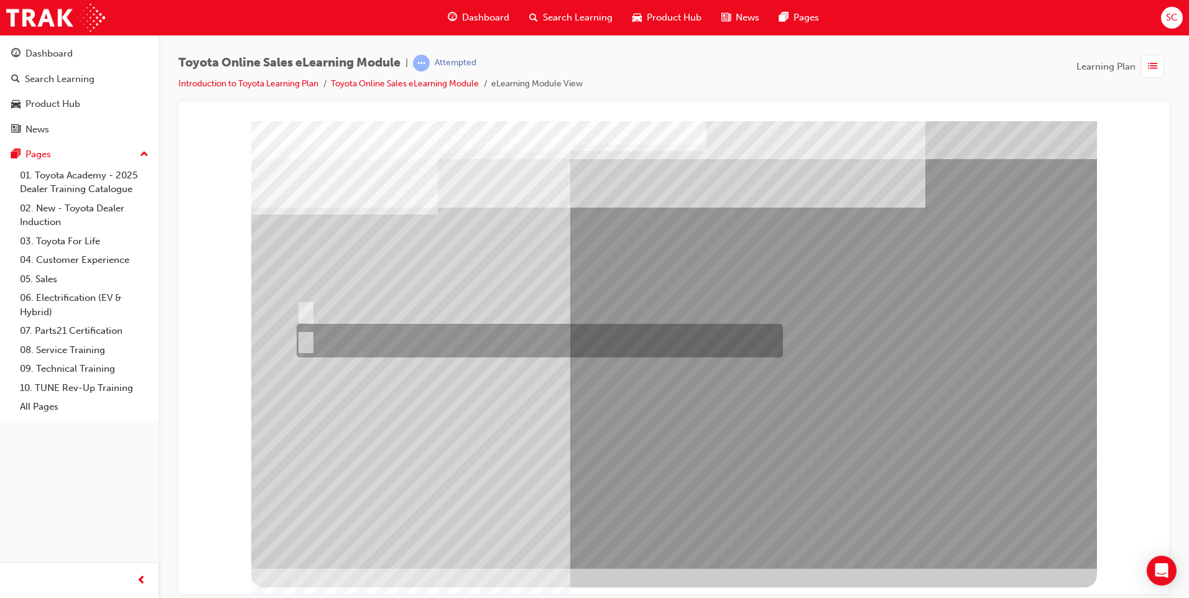
click at [306, 336] on input "No" at bounding box center [304, 341] width 14 height 14
radio input "true"
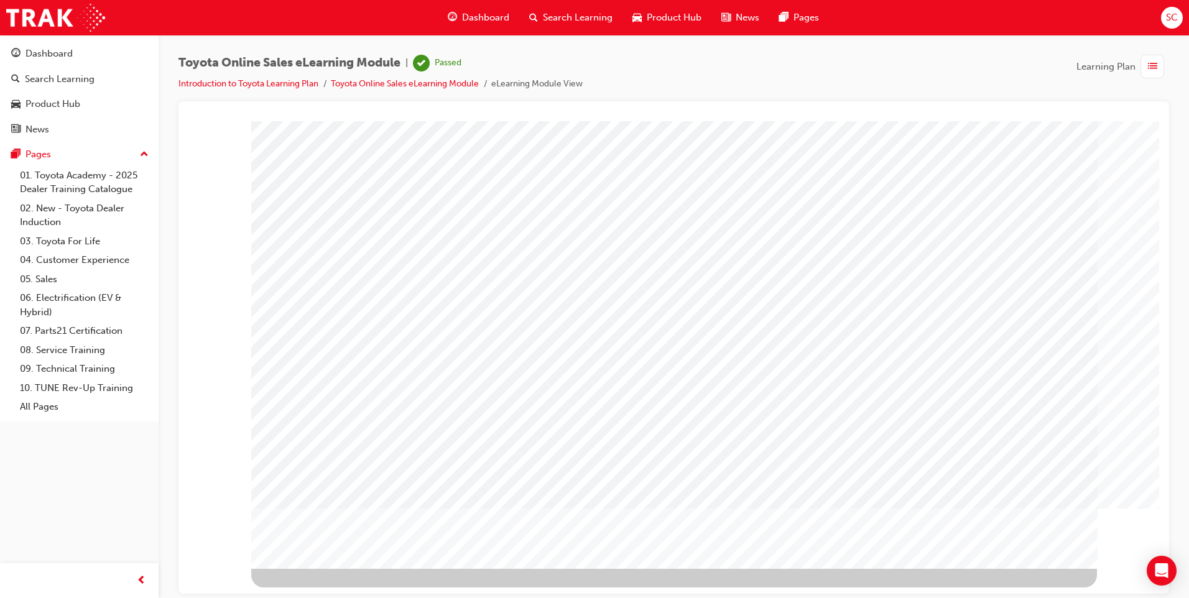
click at [1152, 65] on span "list-icon" at bounding box center [1152, 67] width 9 height 16
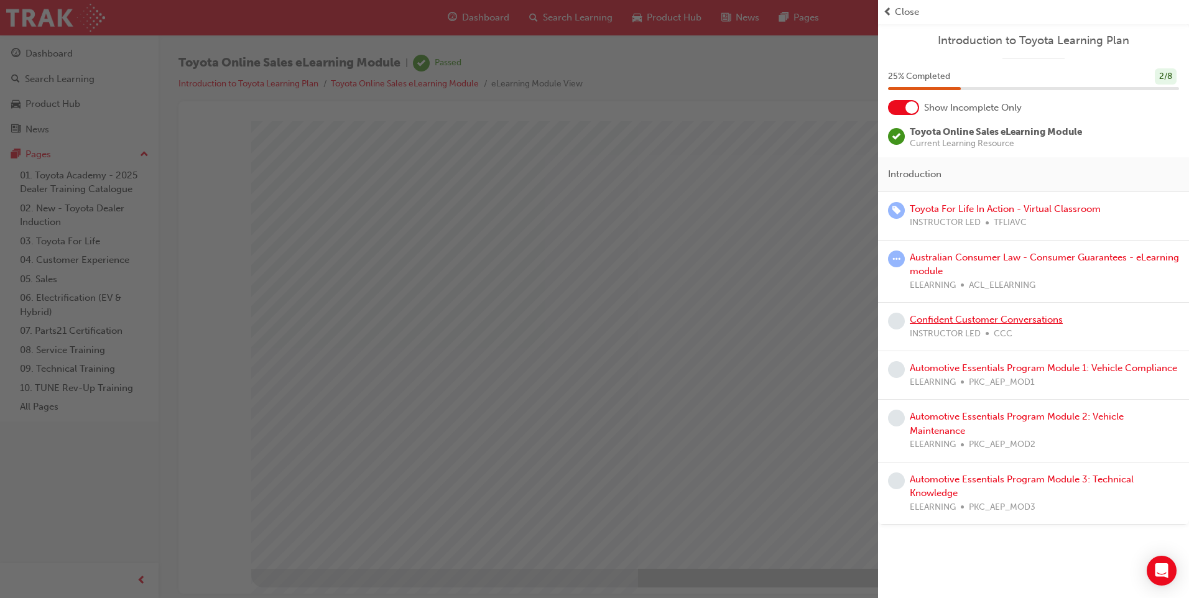
click at [933, 318] on link "Confident Customer Conversations" at bounding box center [986, 319] width 153 height 11
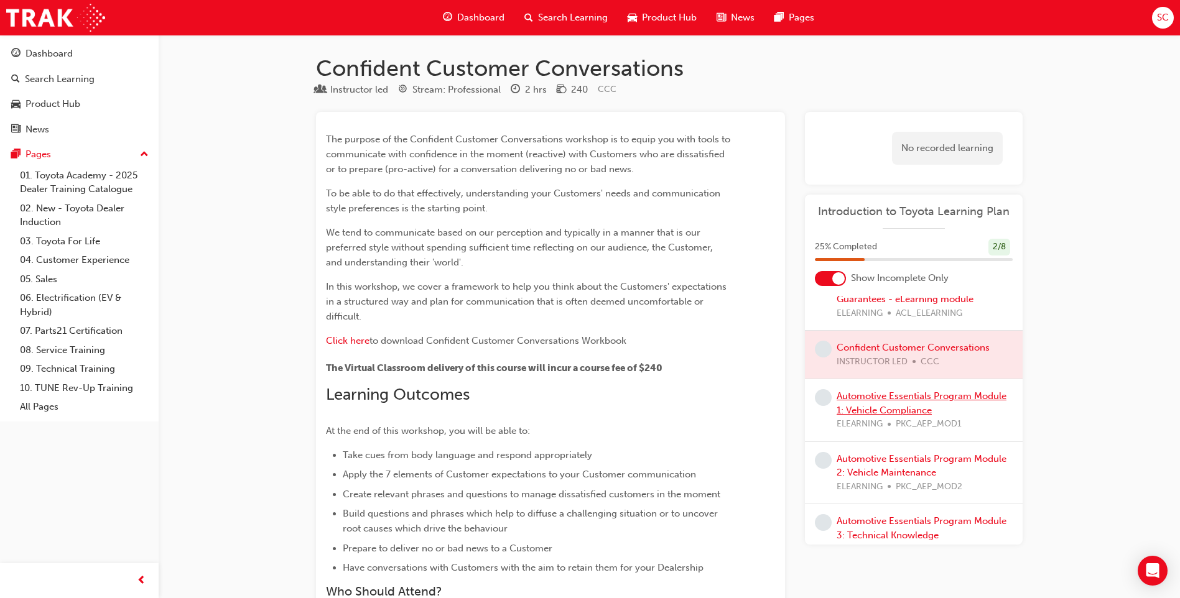
click at [879, 398] on link "Automotive Essentials Program Module 1: Vehicle Compliance" at bounding box center [921, 403] width 170 height 25
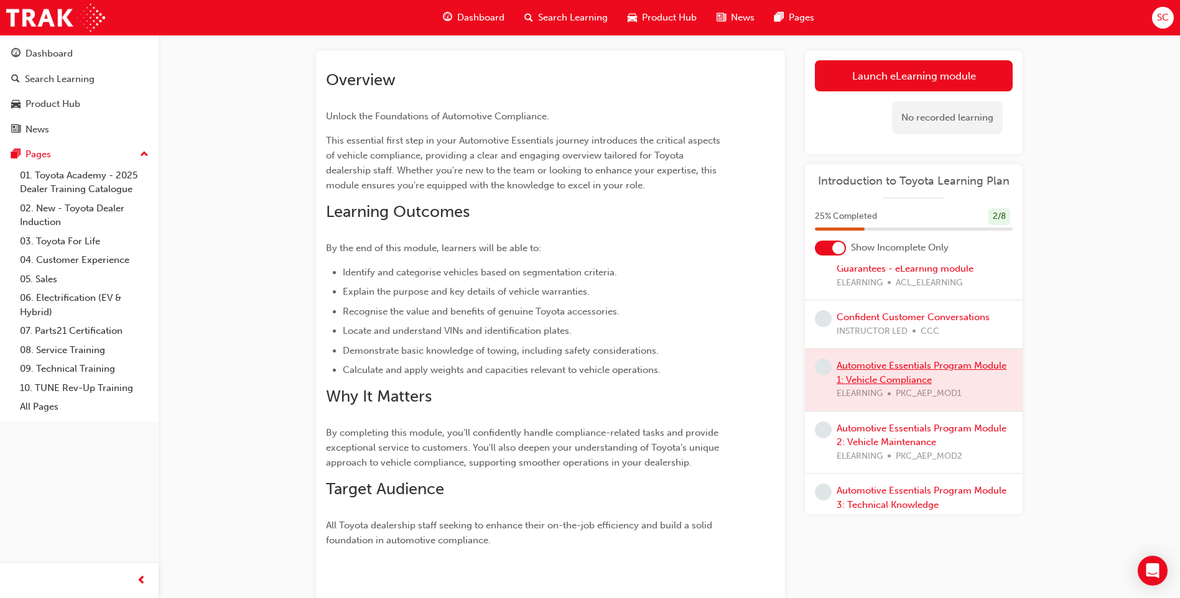
scroll to position [62, 0]
click at [869, 366] on div at bounding box center [914, 379] width 218 height 62
click at [881, 366] on div at bounding box center [914, 379] width 218 height 62
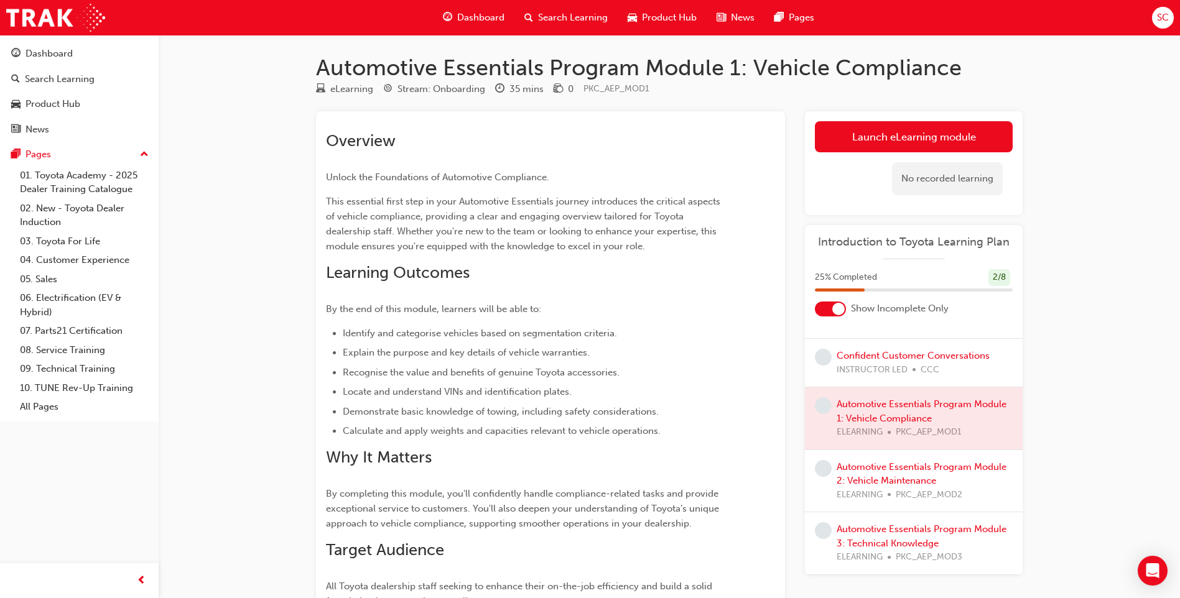
scroll to position [0, 0]
click at [892, 354] on link "Confident Customer Conversations" at bounding box center [912, 356] width 153 height 11
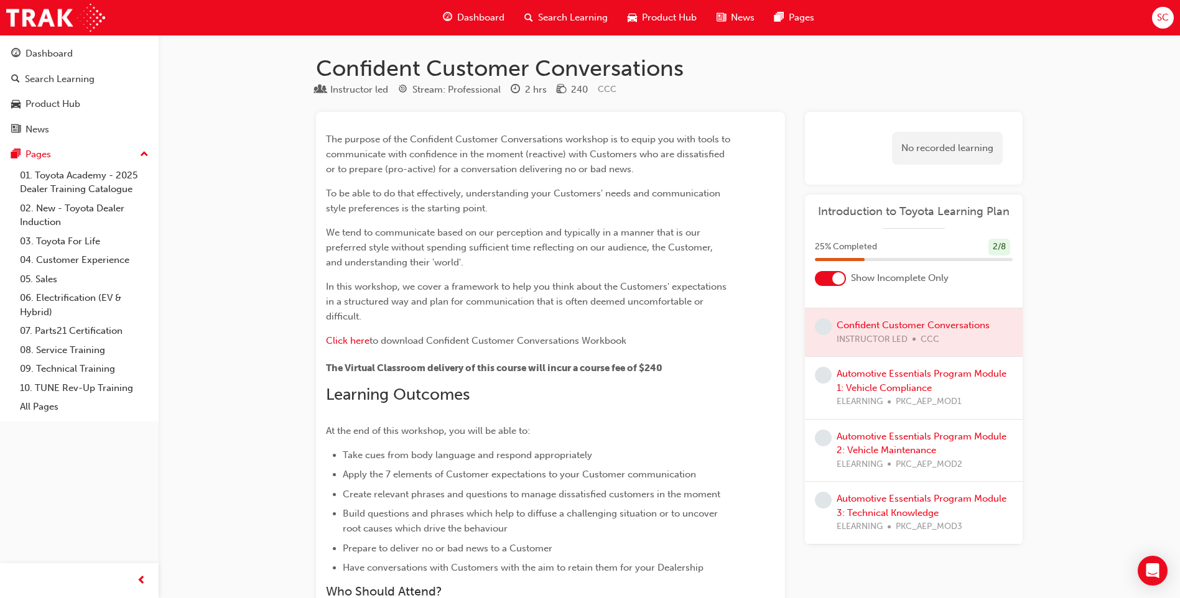
click at [887, 379] on div "Automotive Essentials Program Module 1: Vehicle Compliance ELEARNING PKC_AEP_MO…" at bounding box center [924, 388] width 176 height 42
click at [886, 372] on link "Automotive Essentials Program Module 1: Vehicle Compliance" at bounding box center [921, 380] width 170 height 25
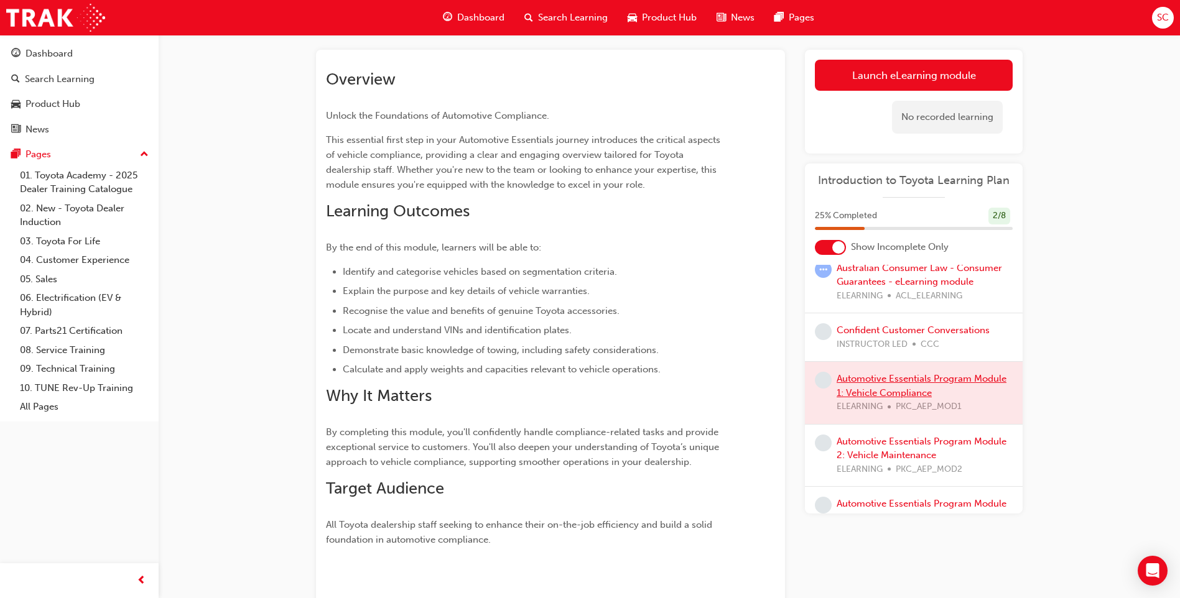
scroll to position [113, 0]
click at [1159, 14] on span "SC" at bounding box center [1163, 18] width 12 height 14
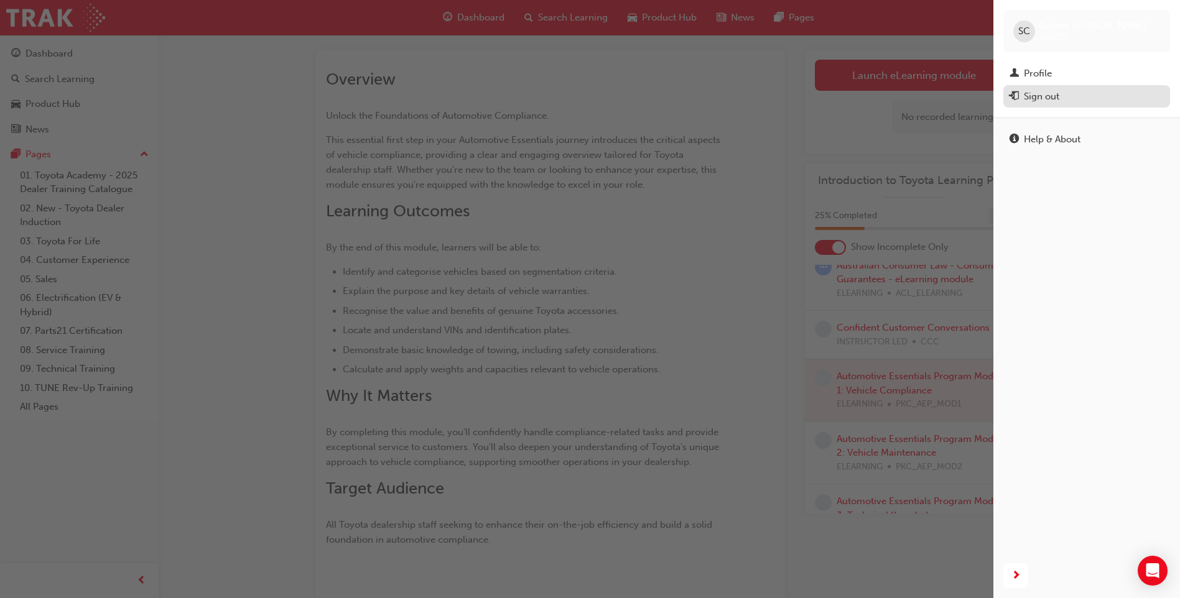
click at [1091, 98] on div "Sign out" at bounding box center [1086, 97] width 154 height 16
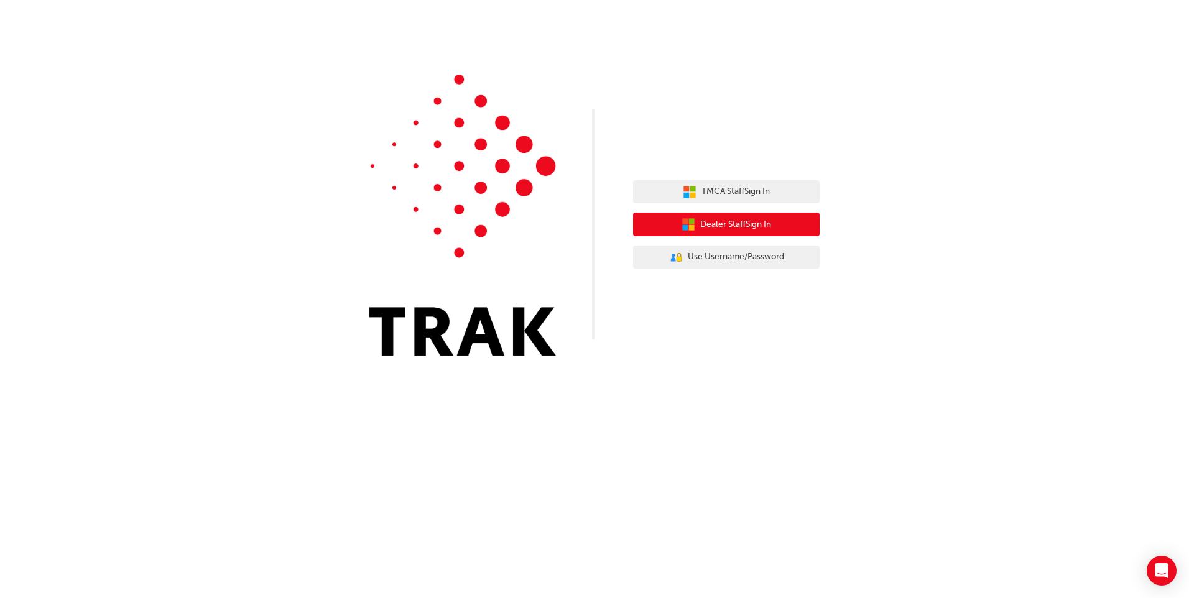
click at [723, 221] on span "Dealer Staff Sign In" at bounding box center [735, 225] width 71 height 14
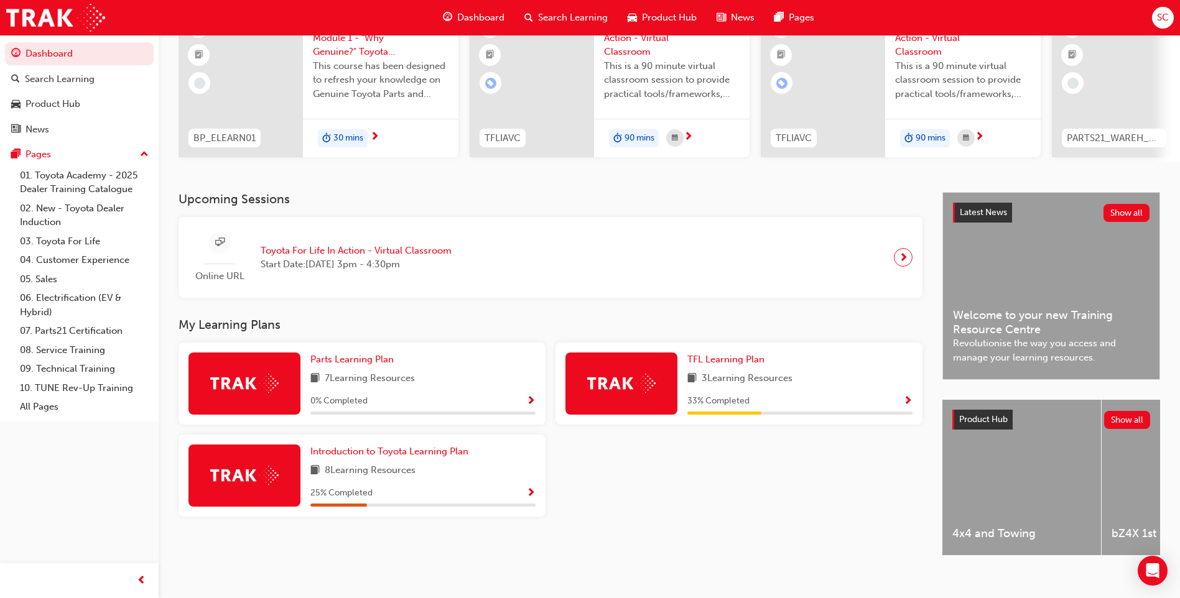
scroll to position [145, 0]
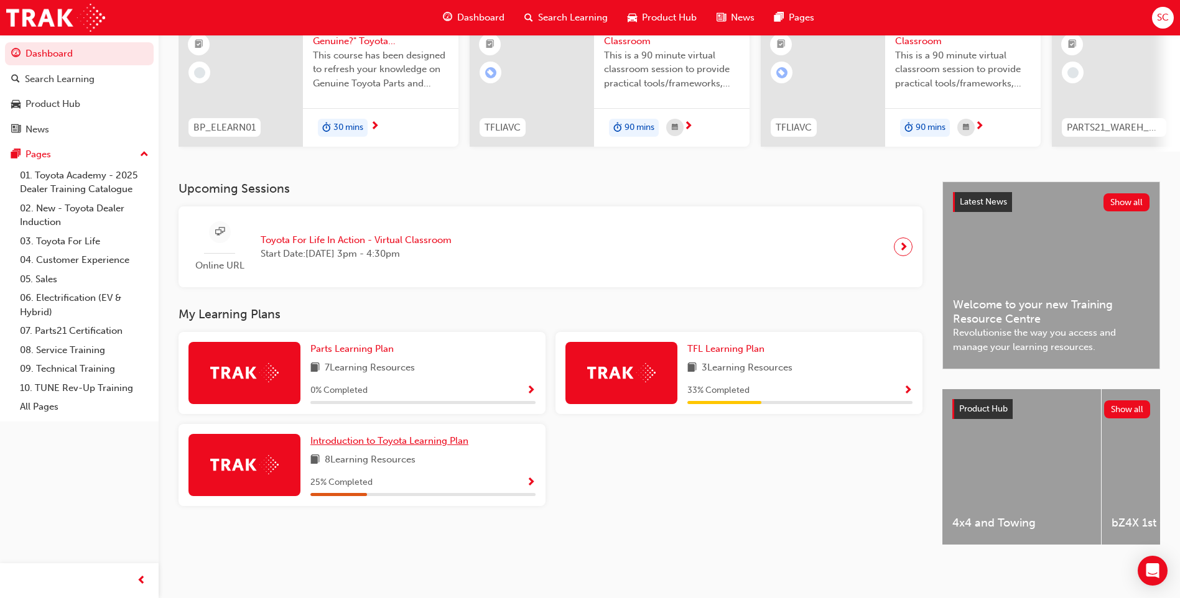
click at [358, 436] on span "Introduction to Toyota Learning Plan" at bounding box center [389, 440] width 158 height 11
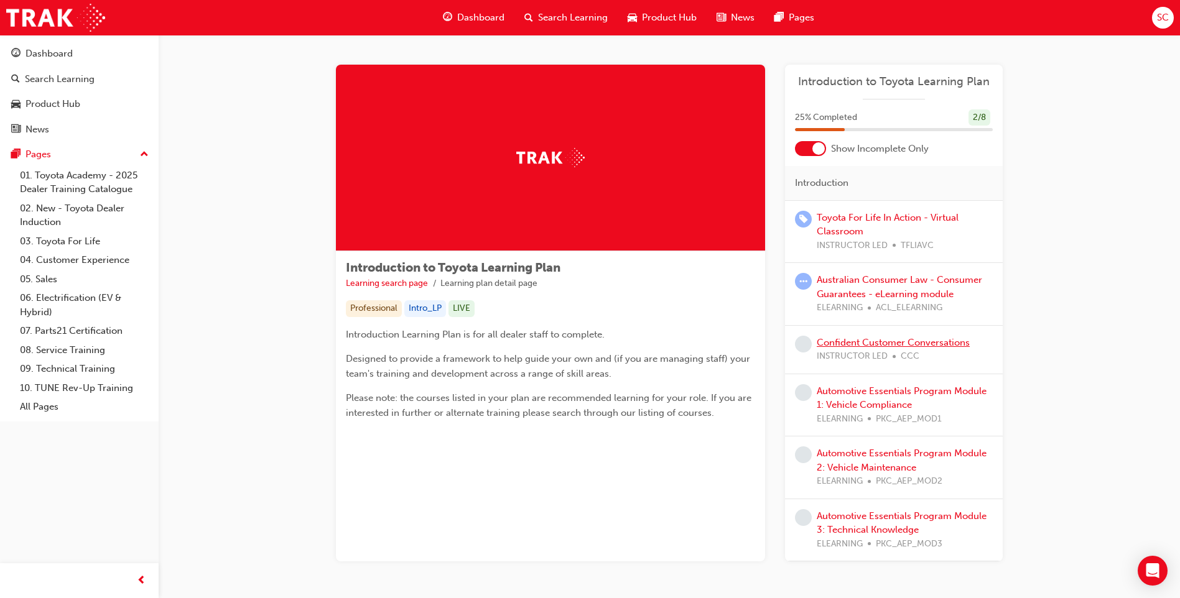
click at [829, 343] on link "Confident Customer Conversations" at bounding box center [892, 342] width 153 height 11
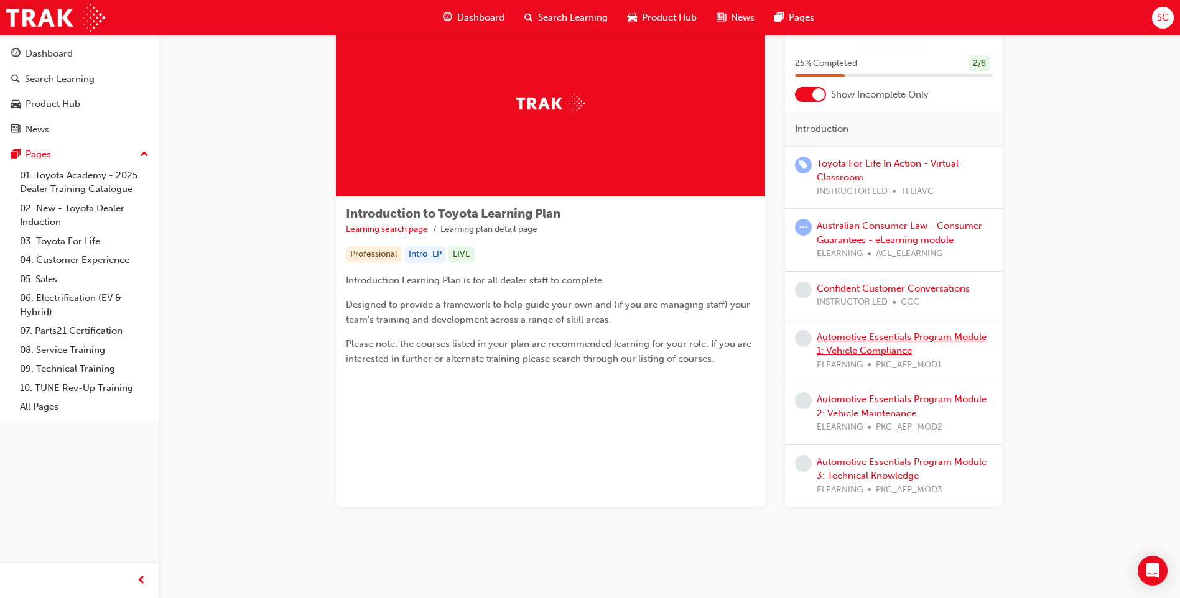
click at [860, 340] on link "Automotive Essentials Program Module 1: Vehicle Compliance" at bounding box center [901, 343] width 170 height 25
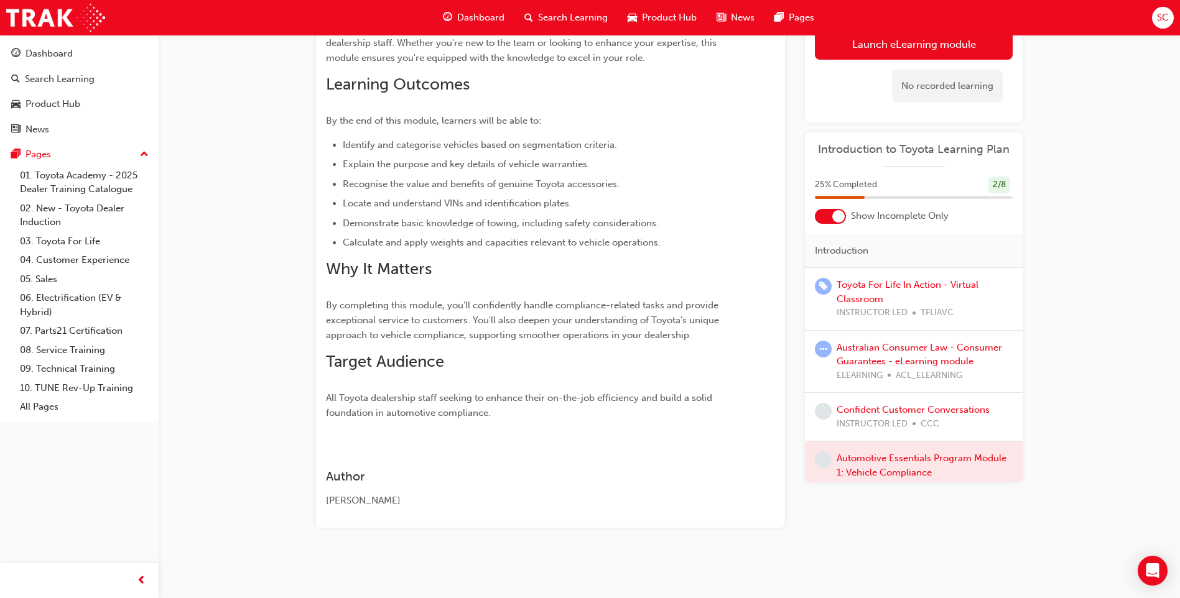
scroll to position [190, 0]
click at [1159, 15] on span "SC" at bounding box center [1163, 18] width 12 height 14
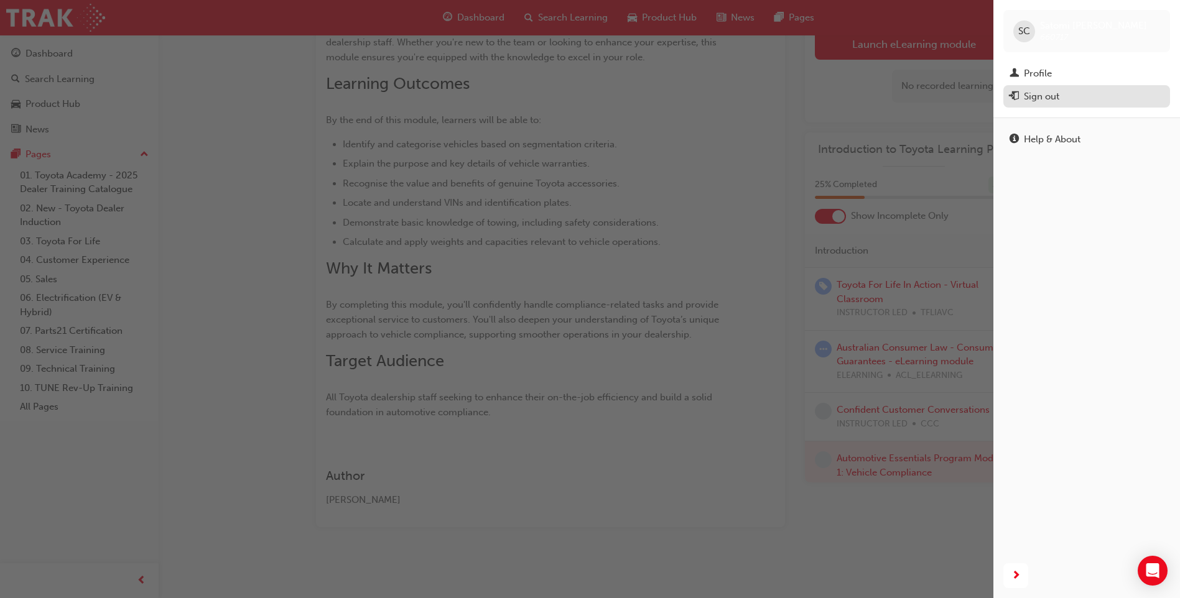
click at [1086, 101] on div "Sign out" at bounding box center [1086, 97] width 154 height 16
